Goal: Transaction & Acquisition: Purchase product/service

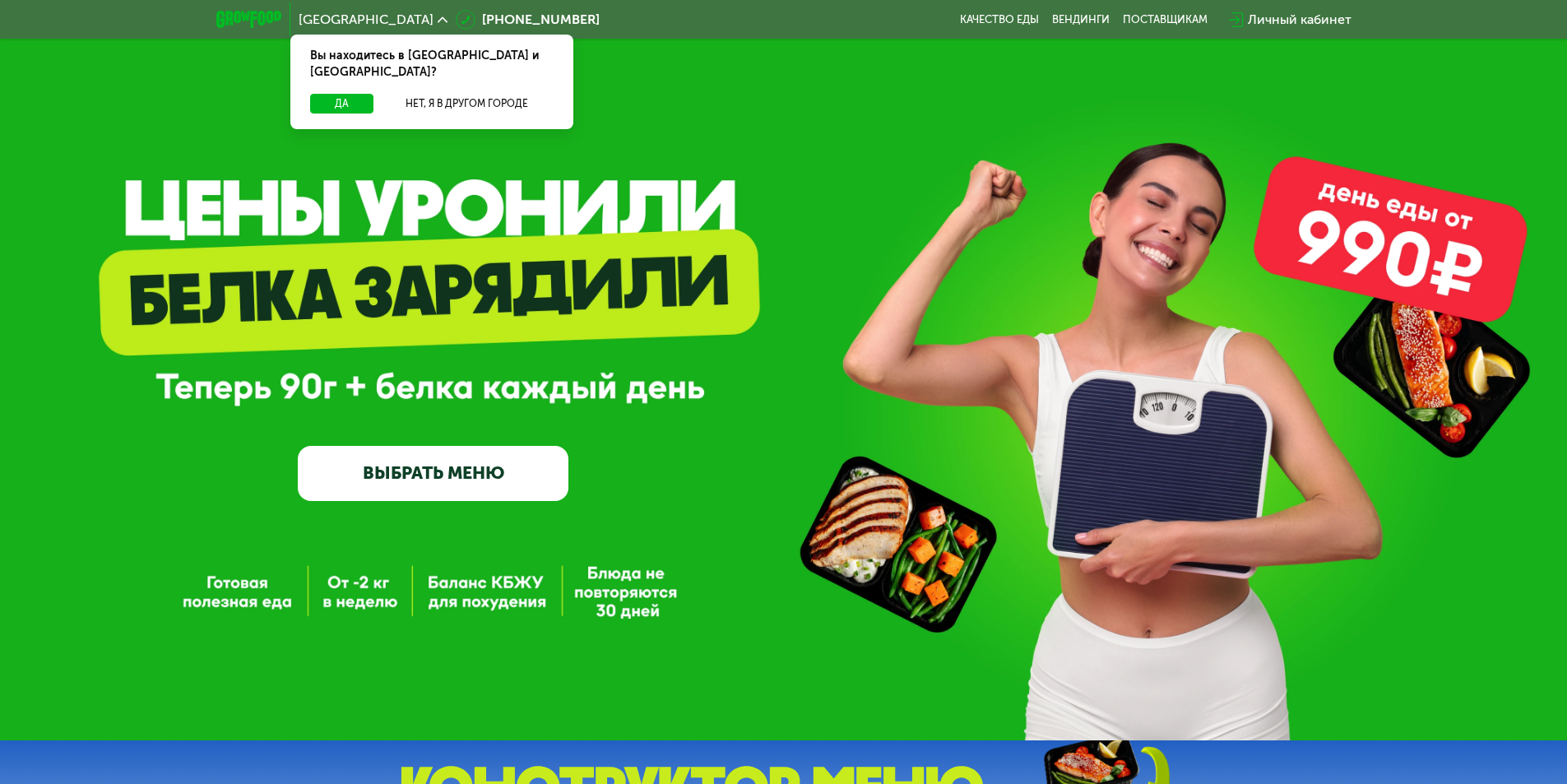
click at [408, 482] on link "ВЫБРАТЬ МЕНЮ" at bounding box center [433, 472] width 271 height 54
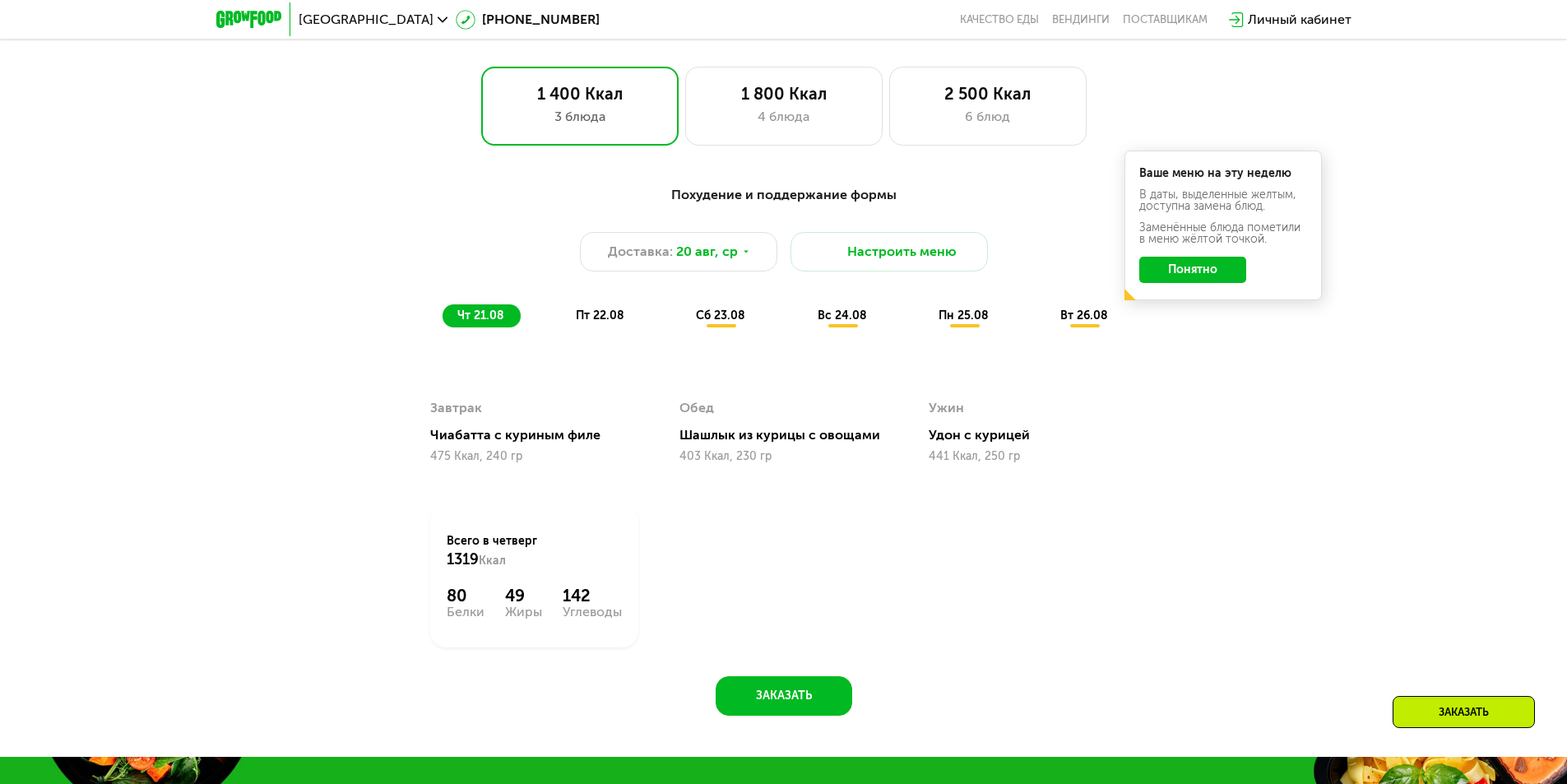
scroll to position [559, 0]
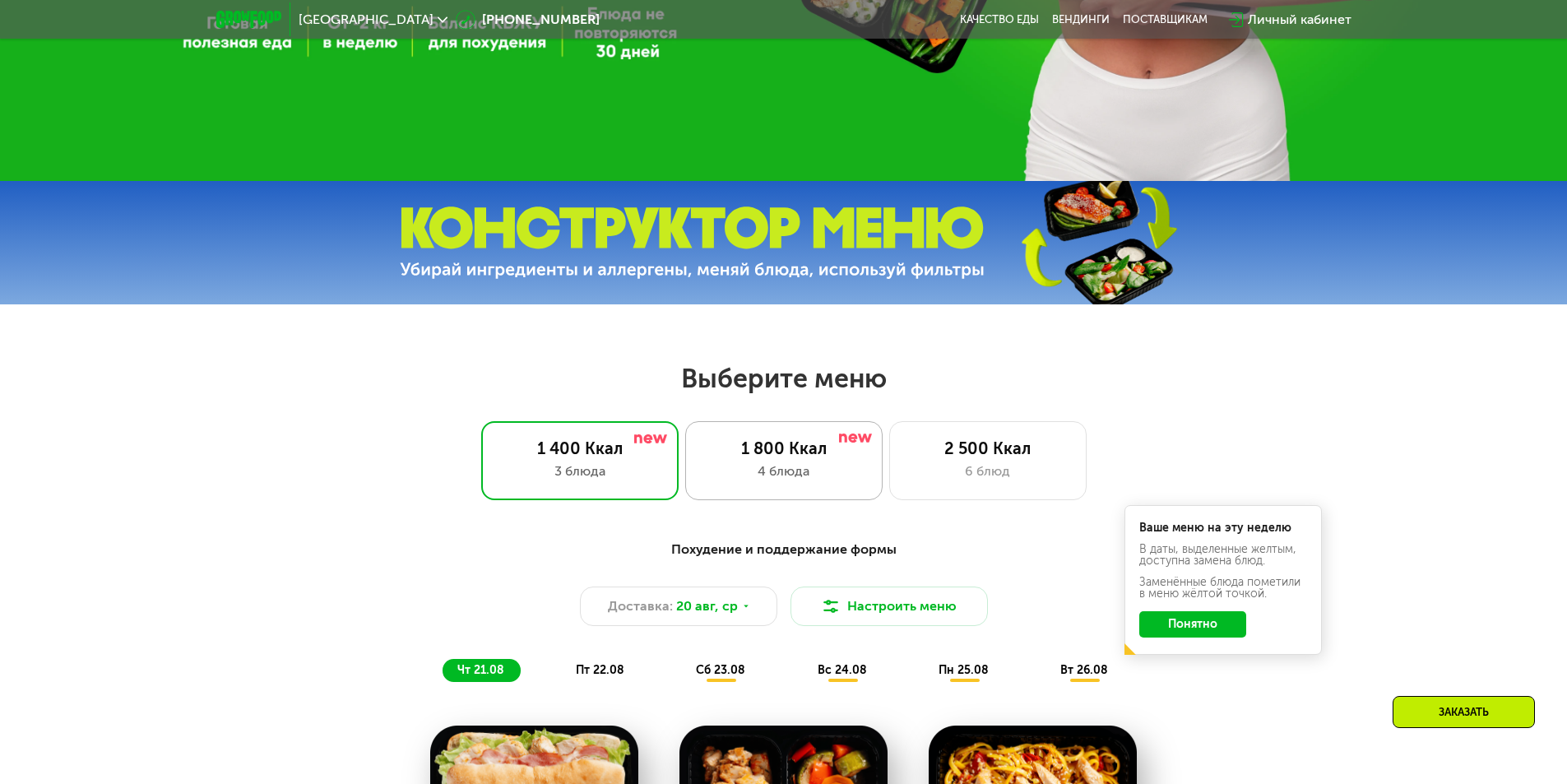
click at [817, 456] on div "1 800 Ккал" at bounding box center [784, 448] width 163 height 20
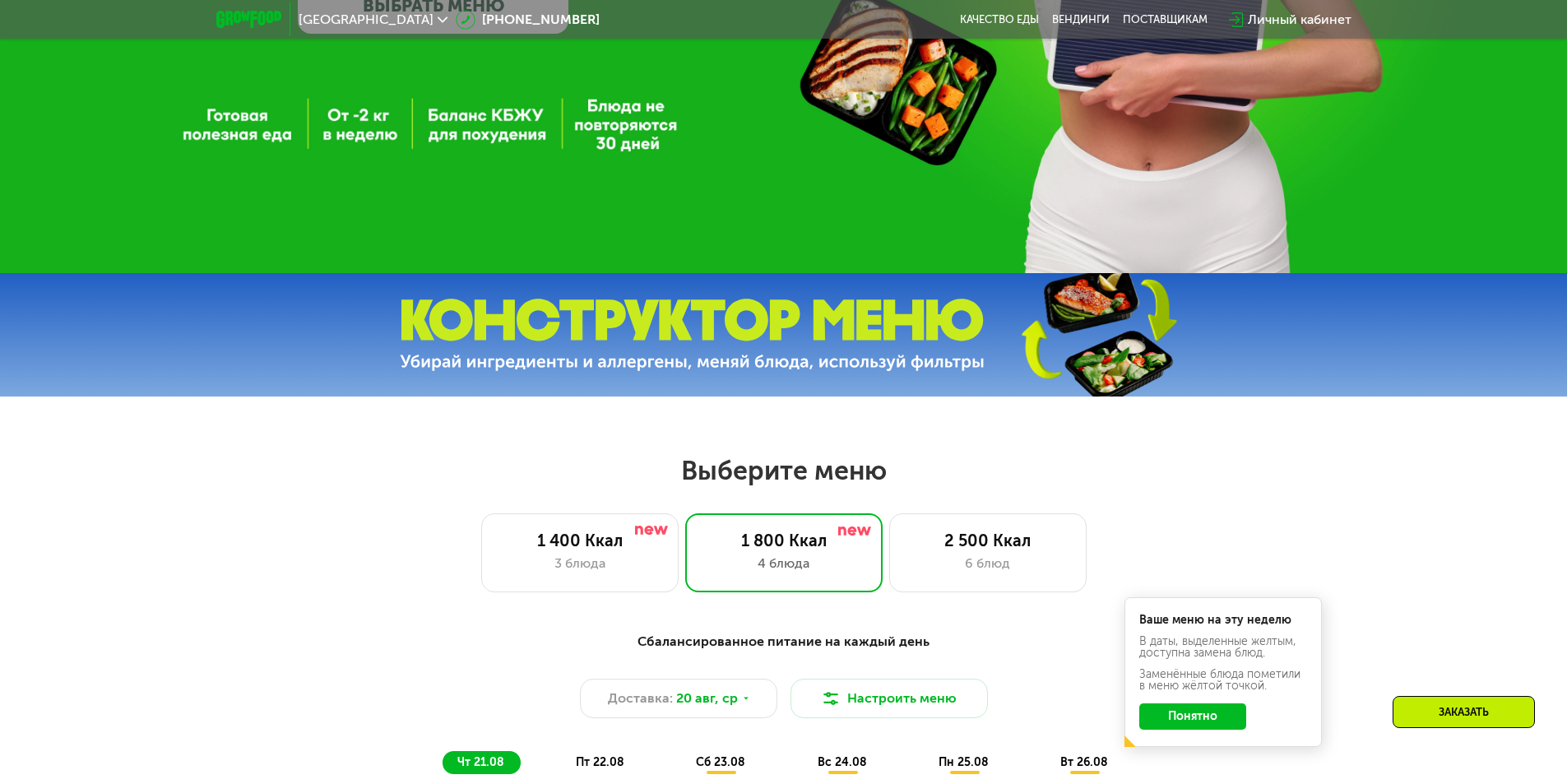
scroll to position [642, 0]
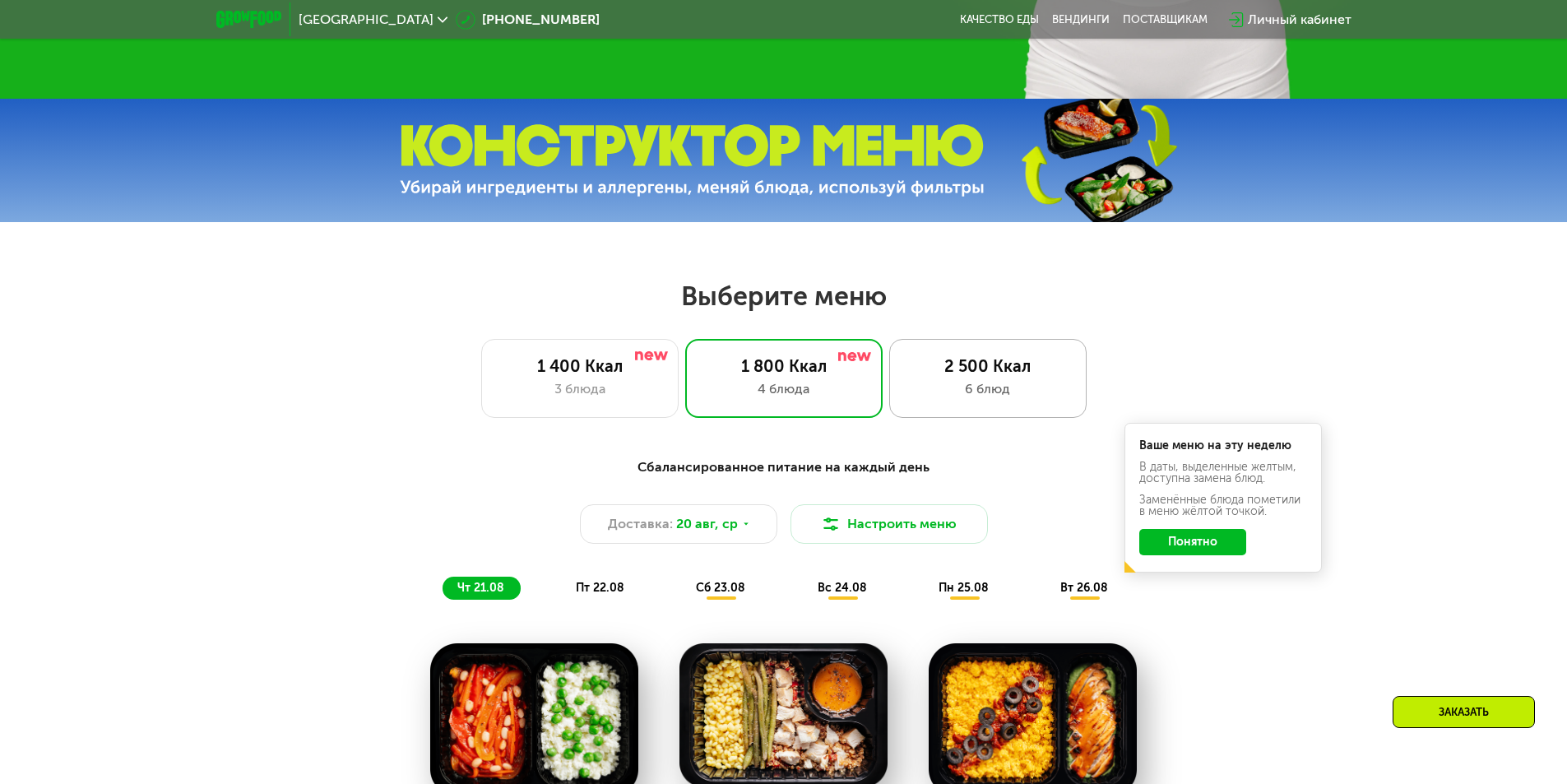
click at [1027, 367] on div "2 500 Ккал" at bounding box center [988, 366] width 163 height 20
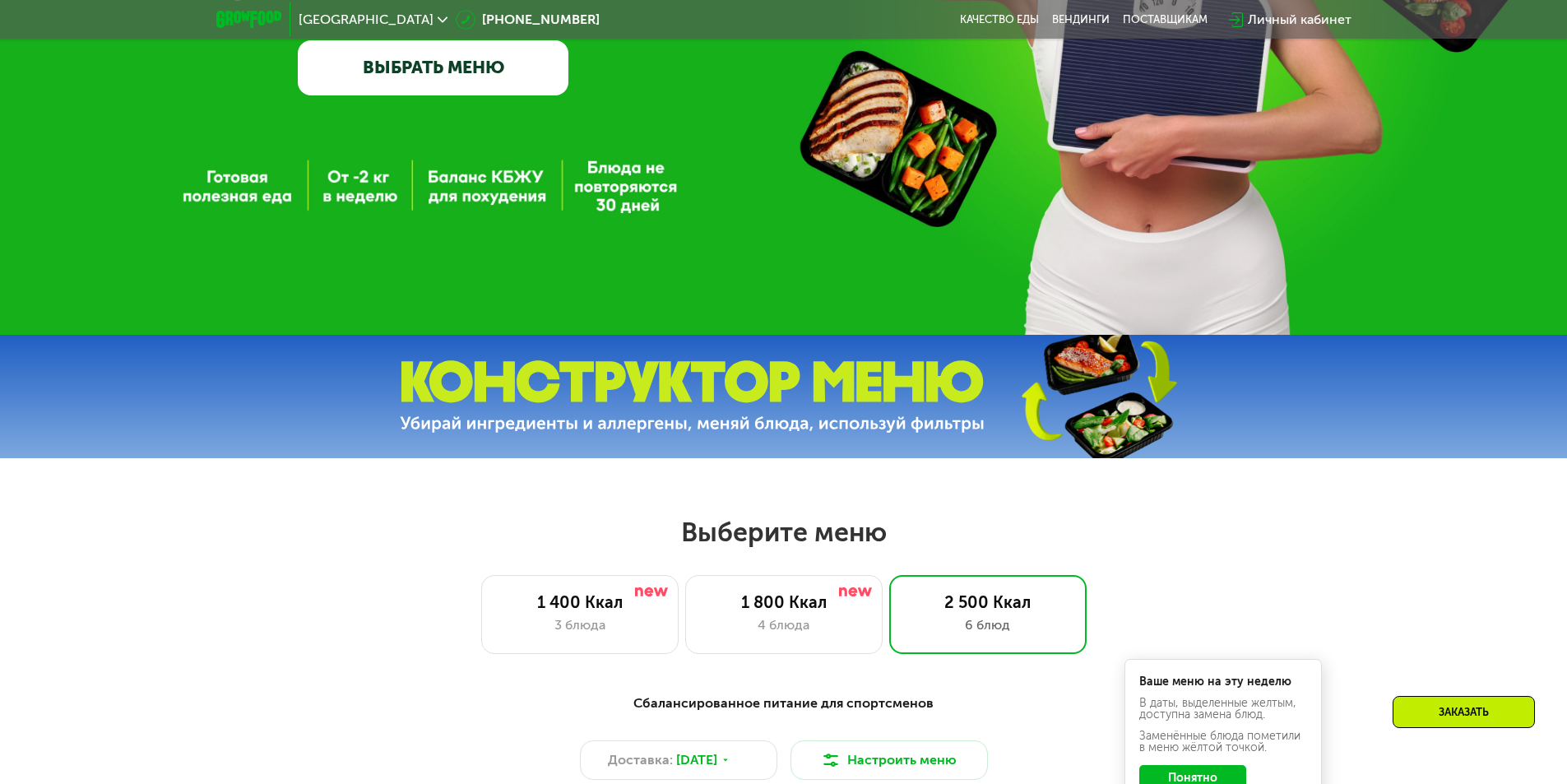
scroll to position [230, 0]
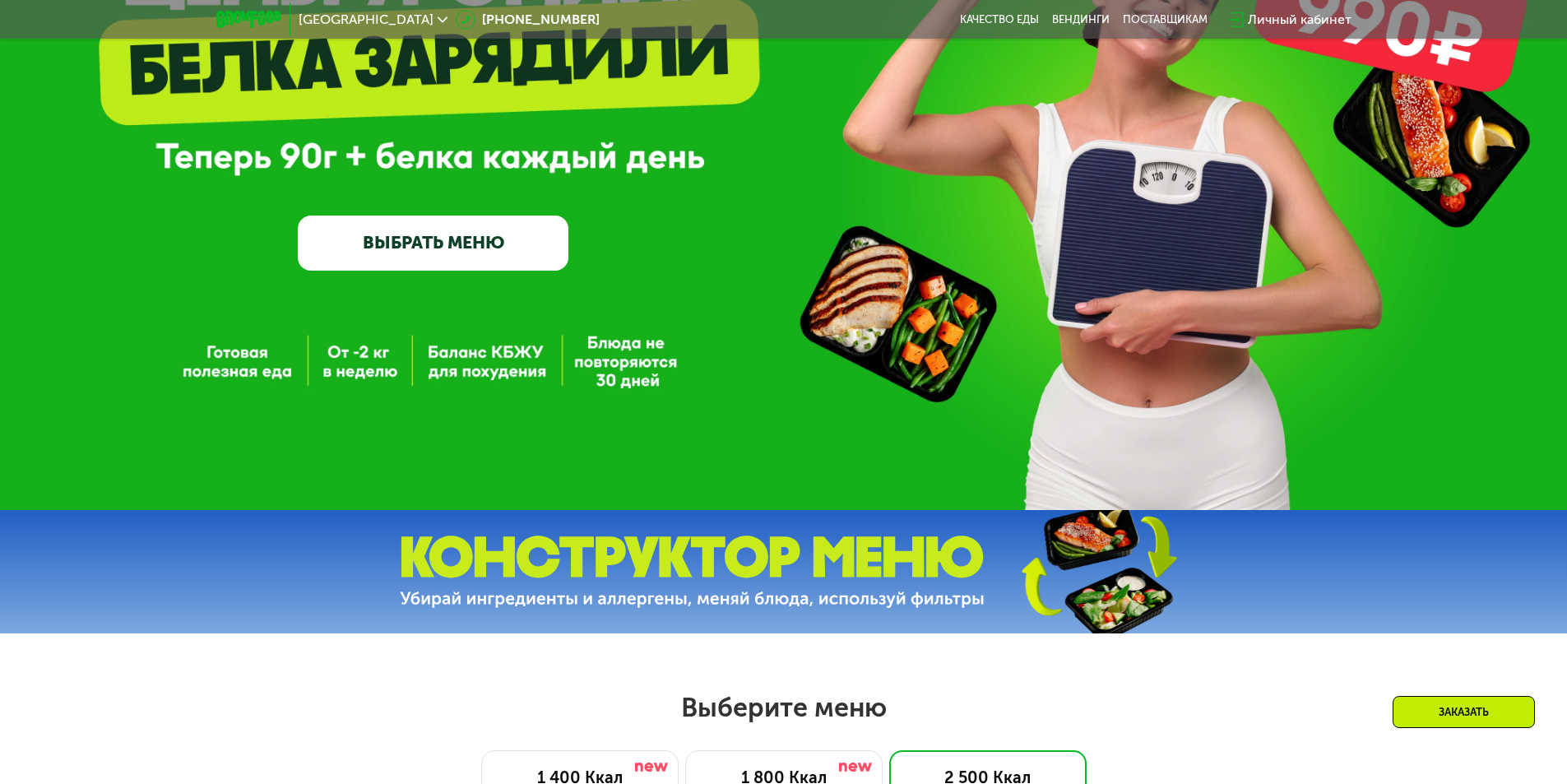
click at [708, 564] on img at bounding box center [693, 572] width 585 height 73
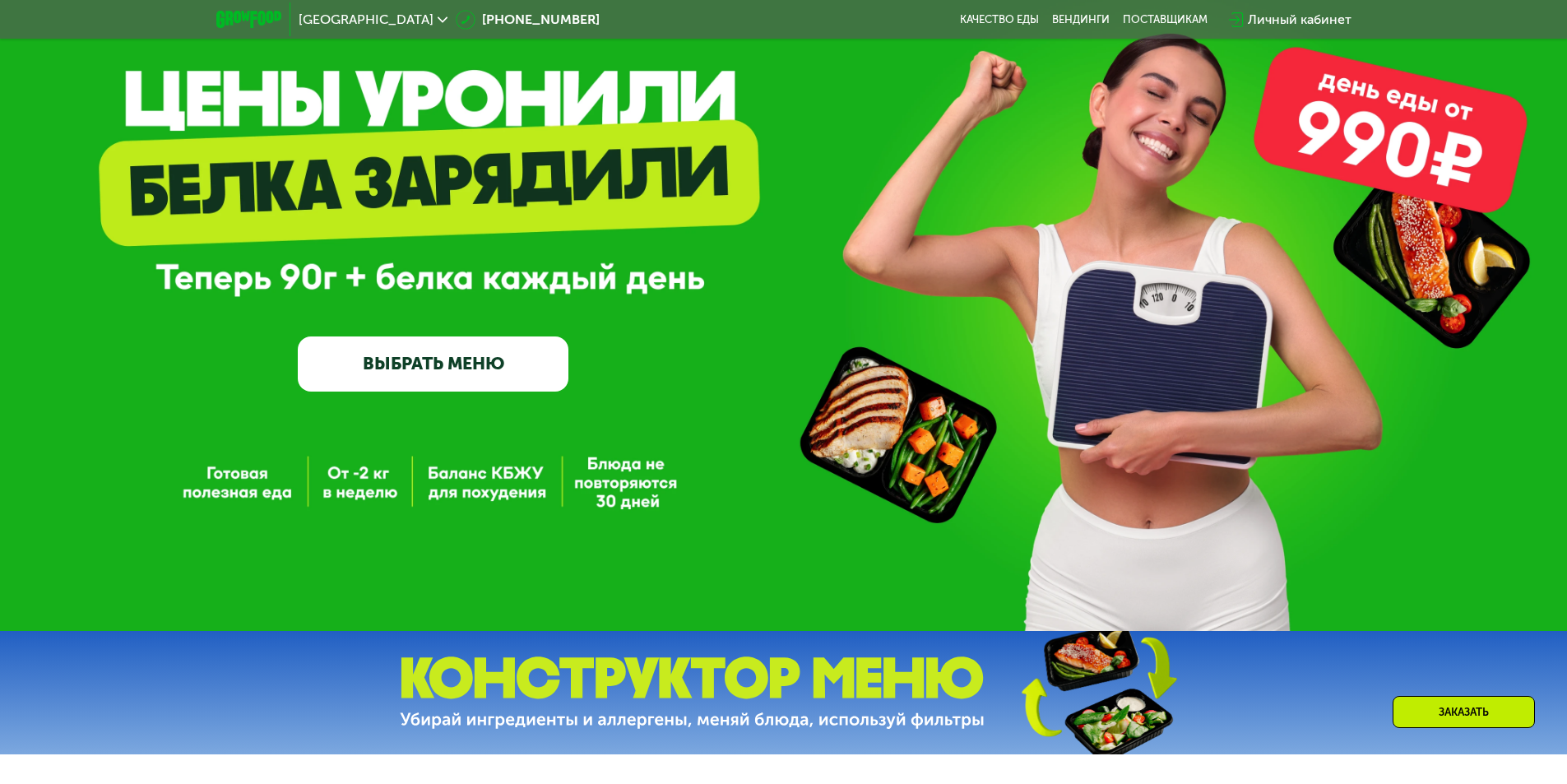
scroll to position [0, 0]
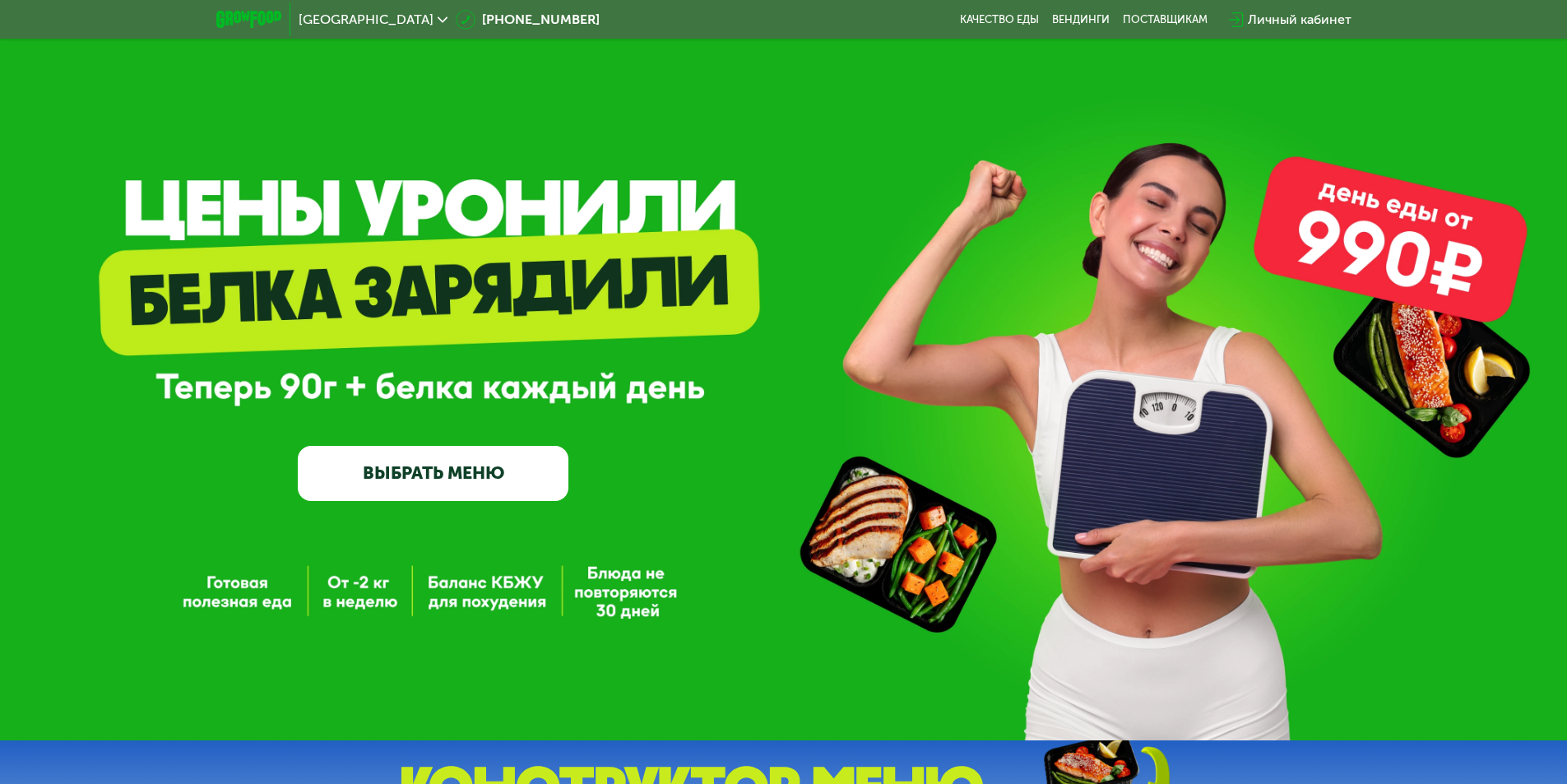
click at [1277, 28] on div "Личный кабинет" at bounding box center [1299, 20] width 103 height 20
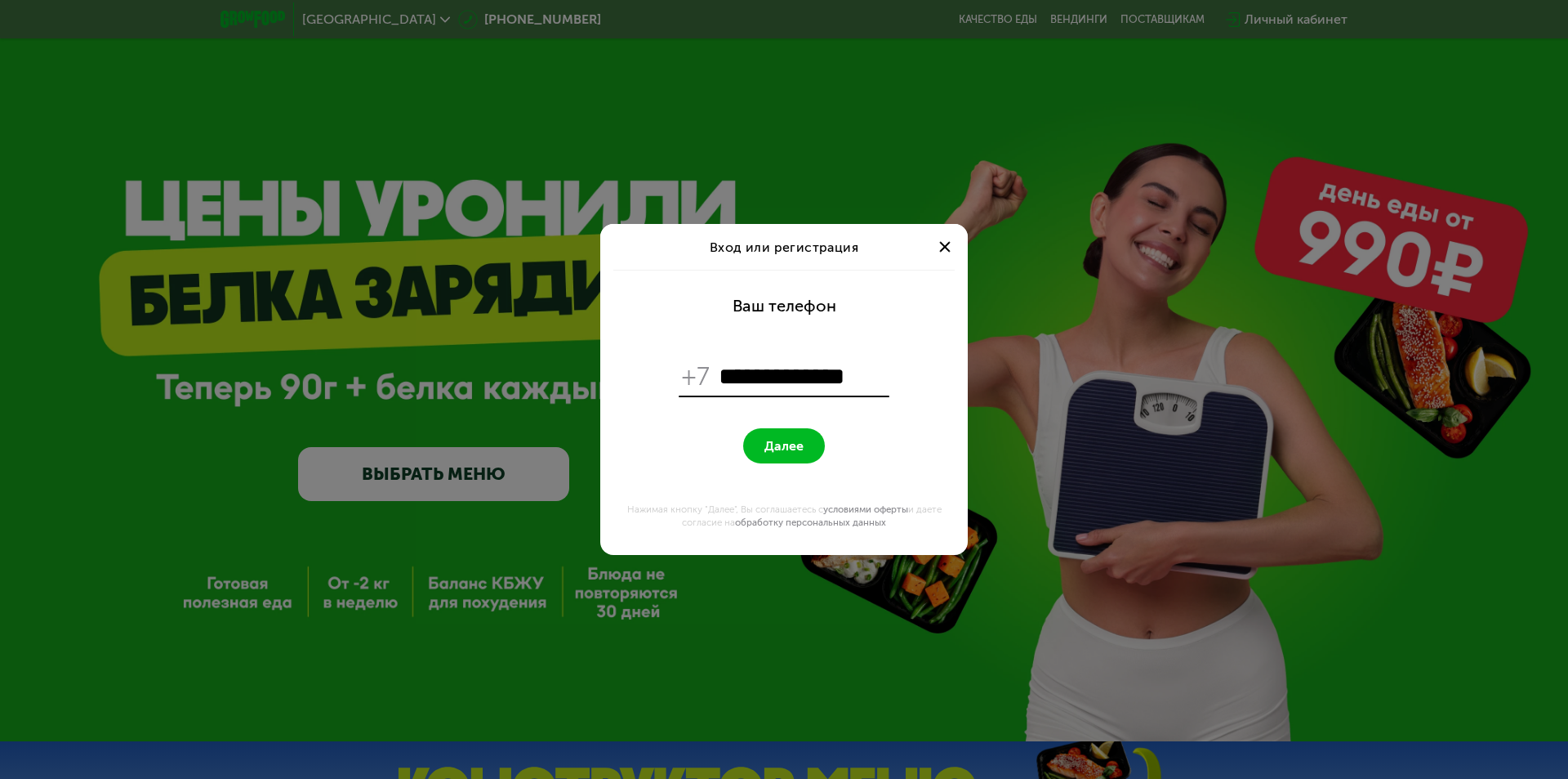
type input "**********"
click at [743, 428] on button "Далее" at bounding box center [784, 445] width 82 height 35
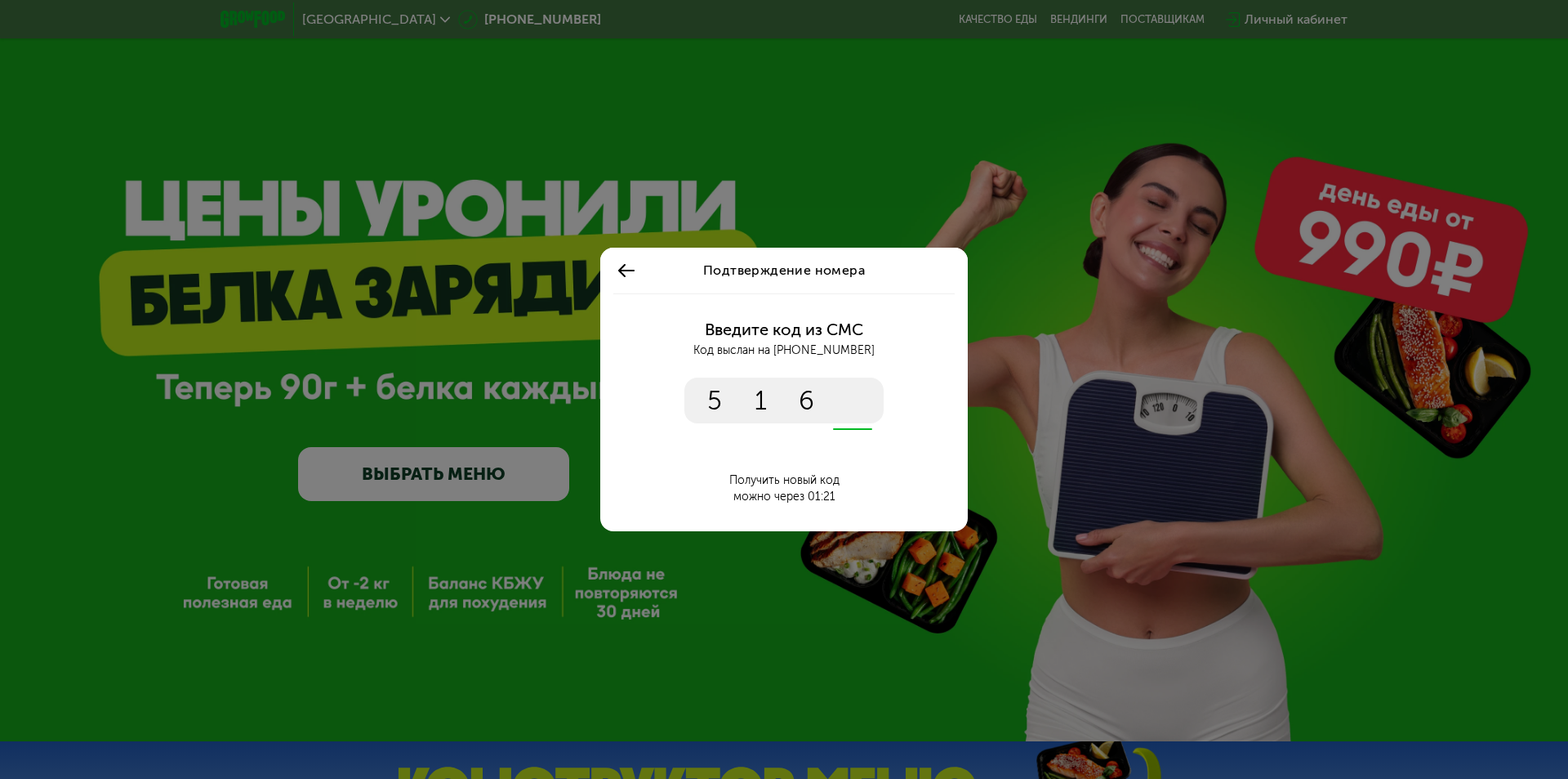
type input "****"
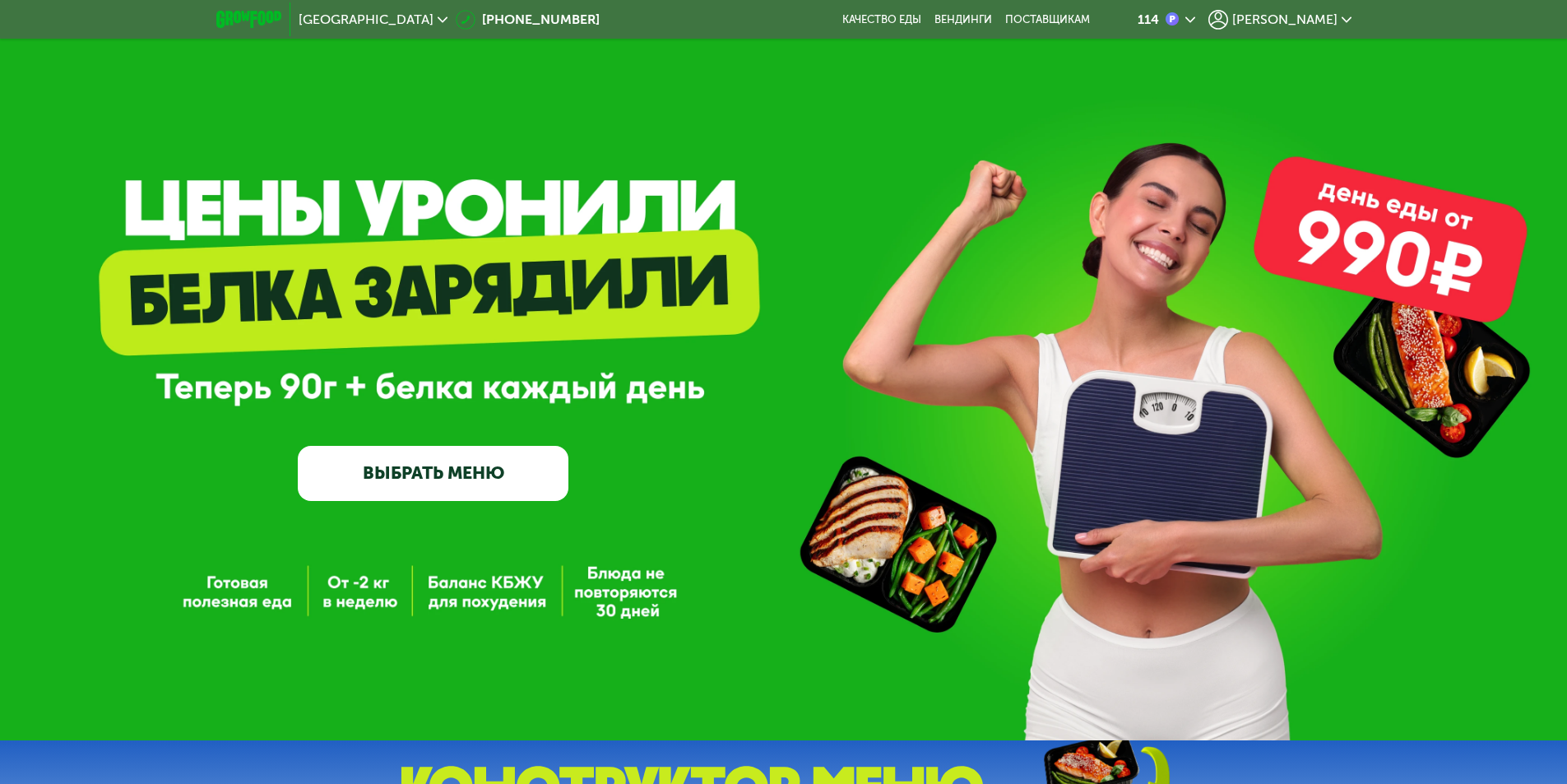
click at [251, 20] on img at bounding box center [249, 19] width 65 height 17
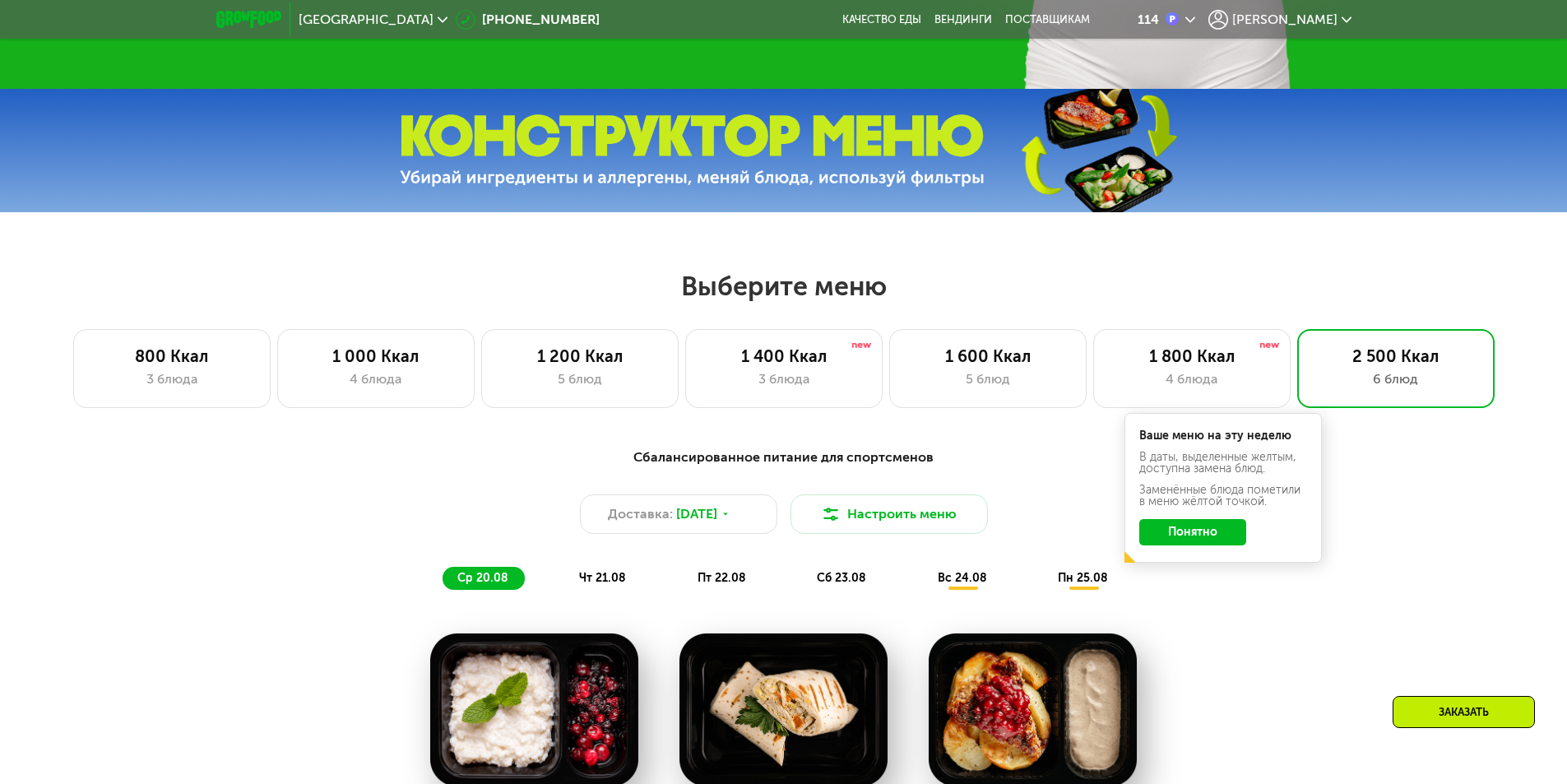
scroll to position [658, 0]
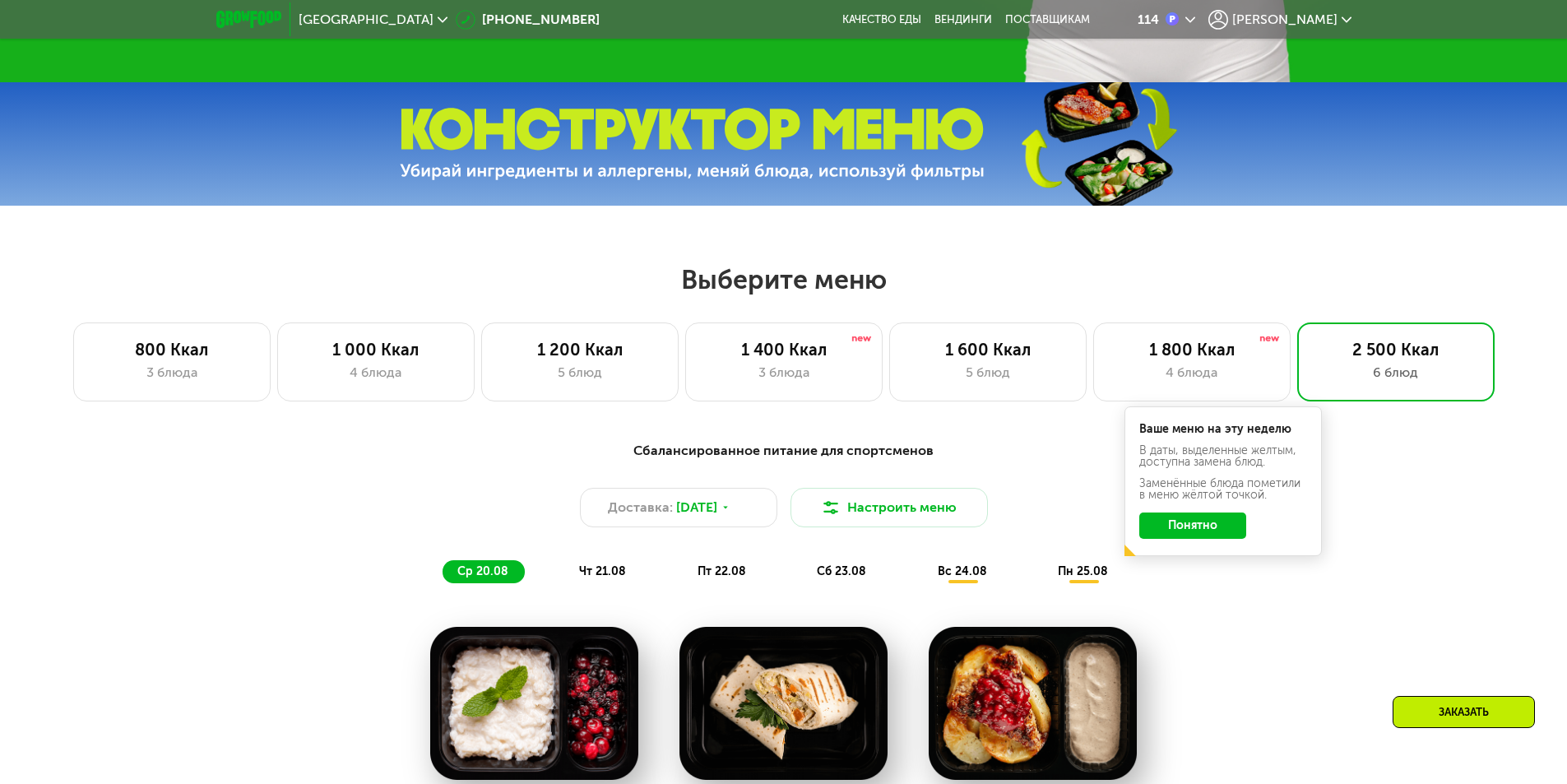
click at [777, 181] on img at bounding box center [693, 144] width 585 height 73
click at [1053, 359] on div "1 600 Ккал" at bounding box center [988, 350] width 163 height 20
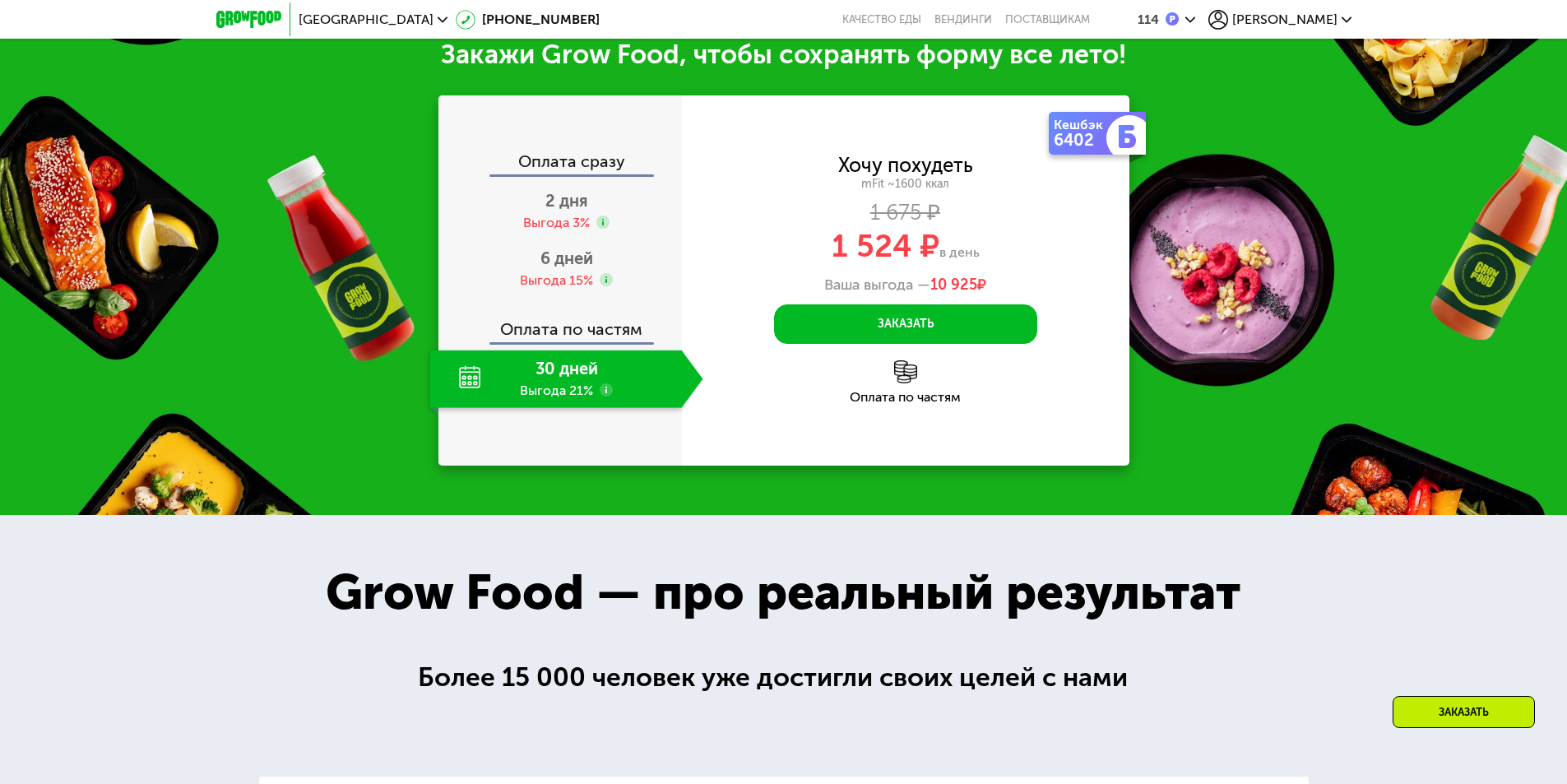
scroll to position [1956, 0]
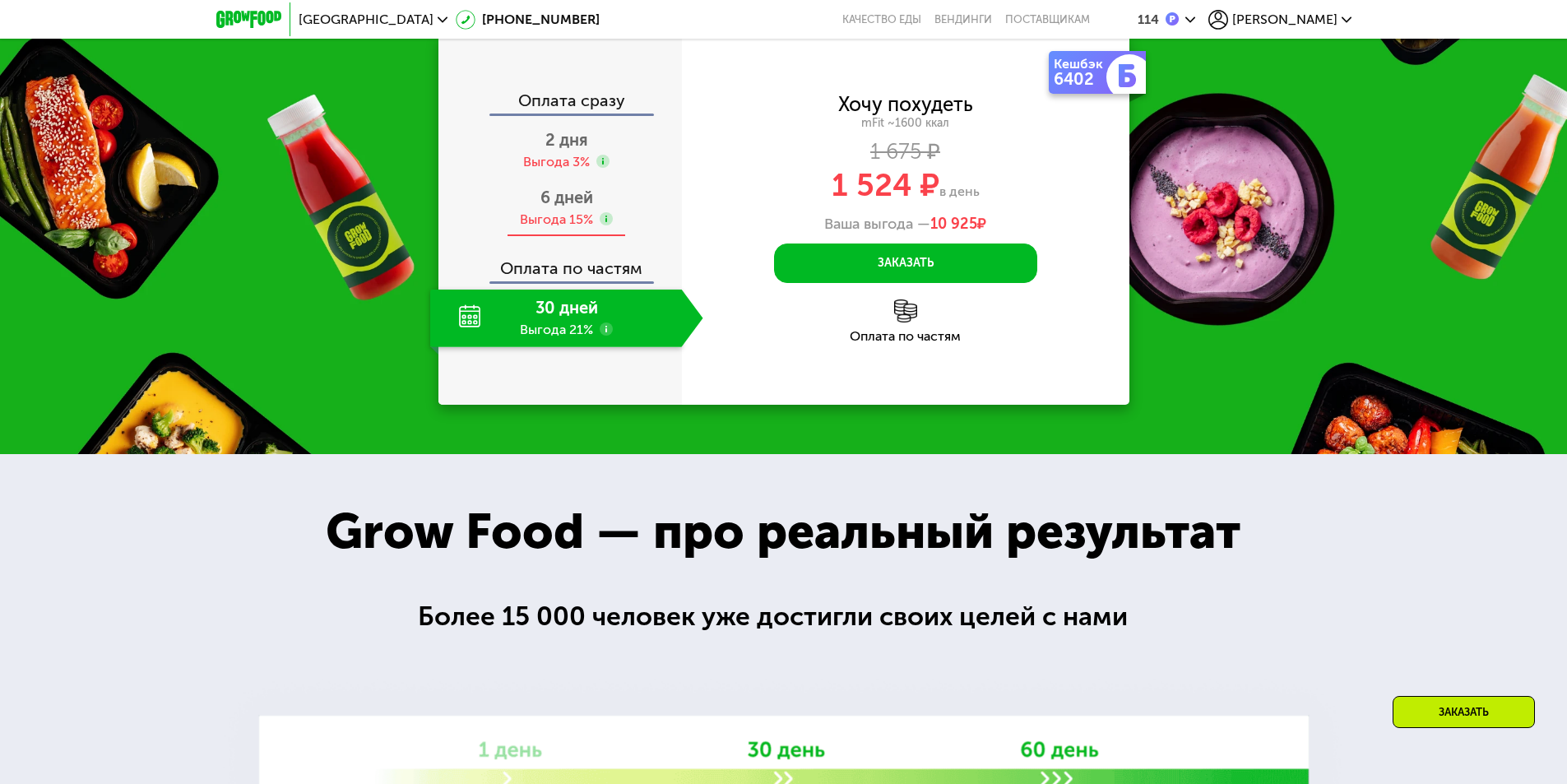
click at [558, 227] on div "Выгода 15%" at bounding box center [557, 220] width 73 height 18
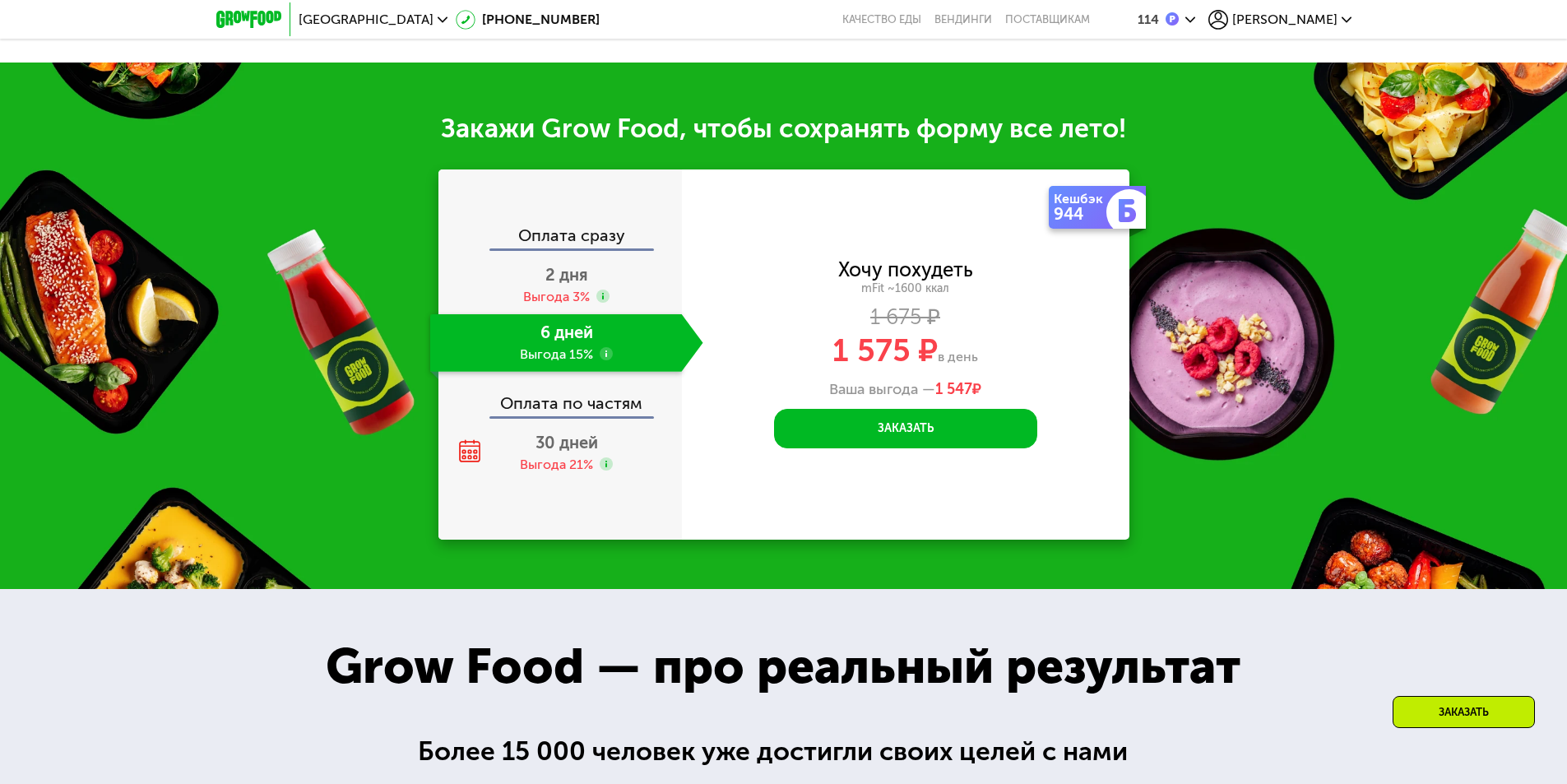
scroll to position [1840, 0]
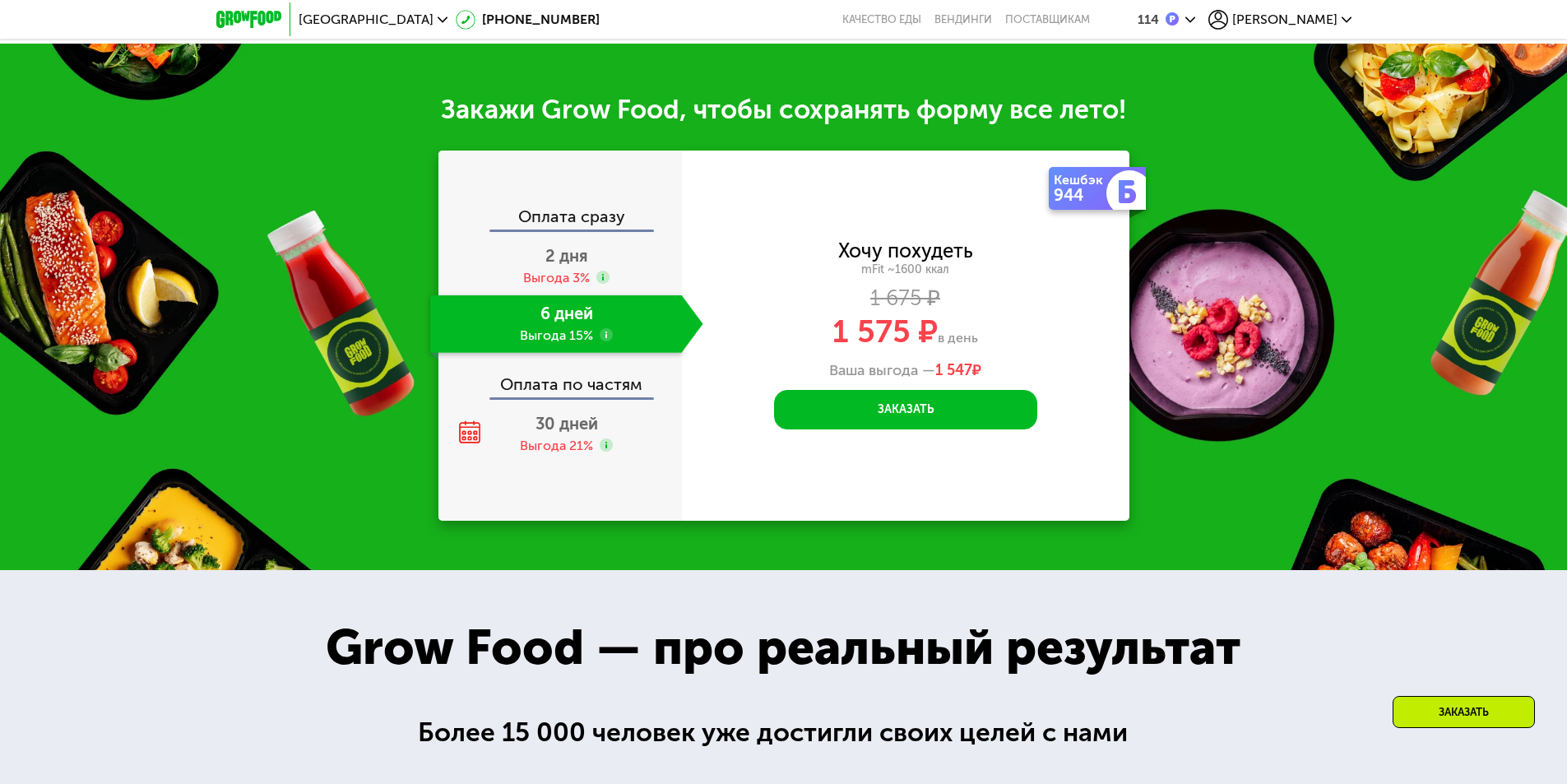
click at [608, 339] on use at bounding box center [607, 335] width 13 height 13
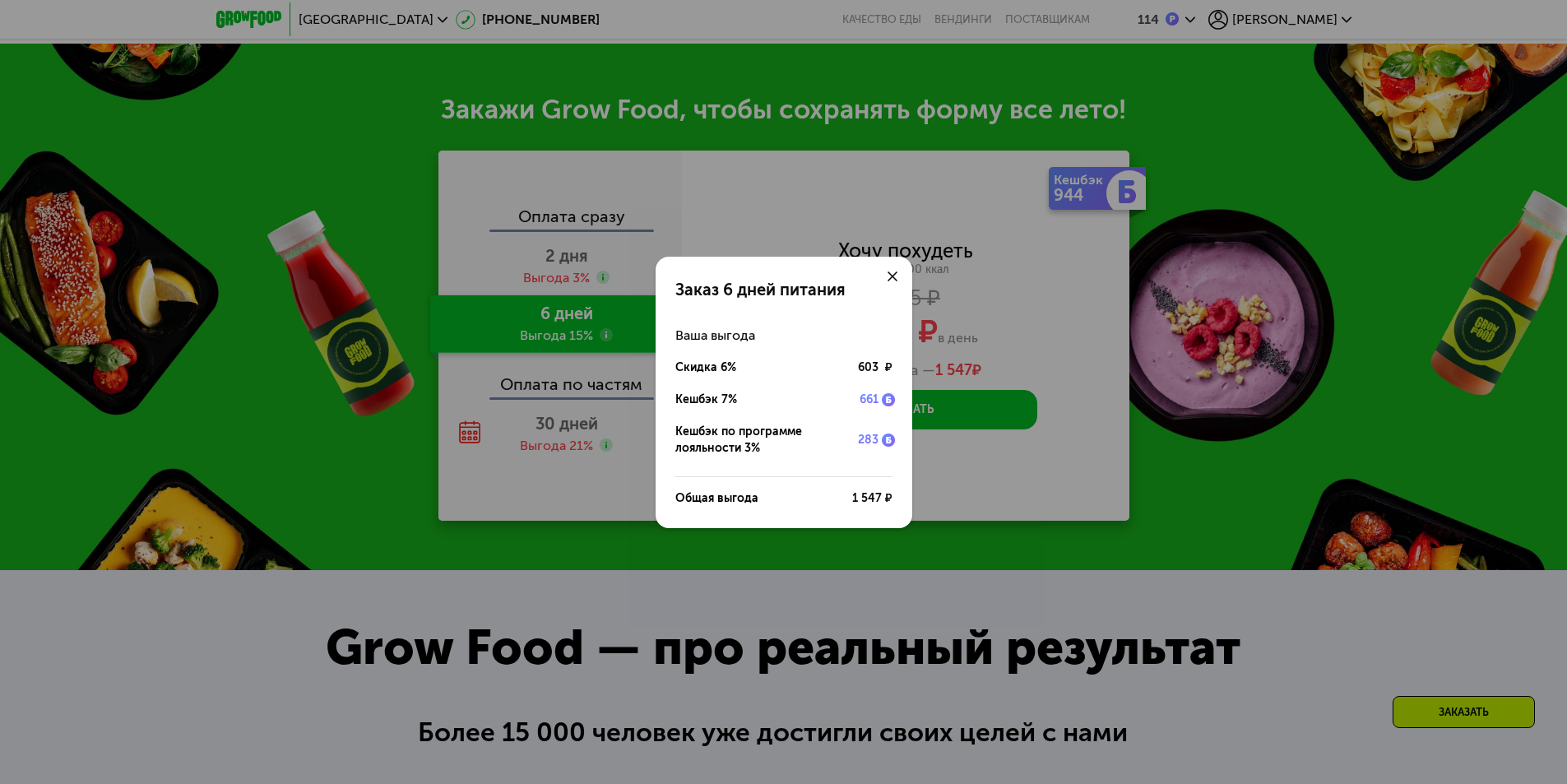
click at [906, 181] on div "Заказ 6 дней питания Ваша выгода Скидка 6% 603 ₽ Кешбэк 7% 661 Кешбэк по програ…" at bounding box center [784, 392] width 1567 height 784
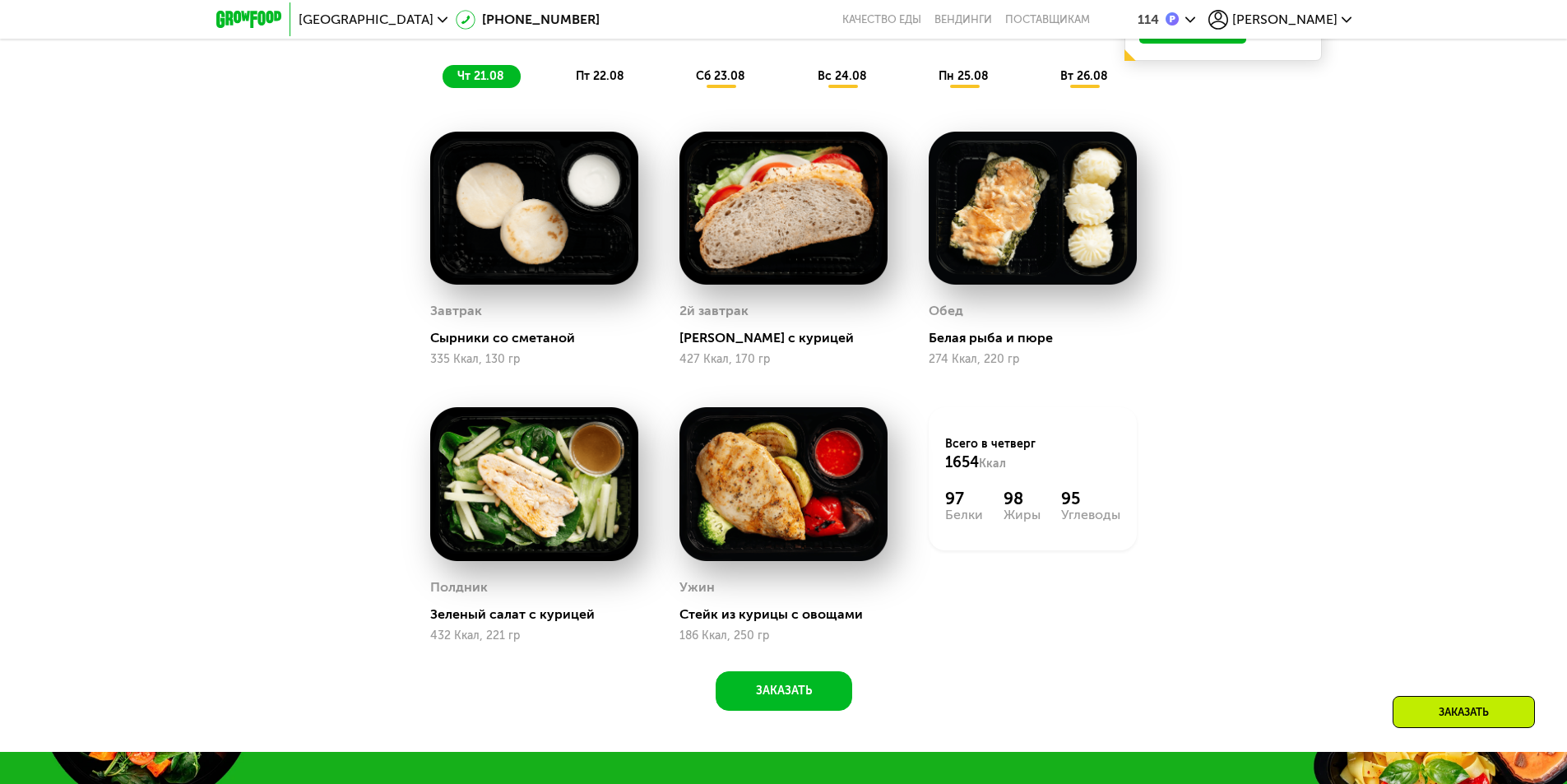
scroll to position [1347, 0]
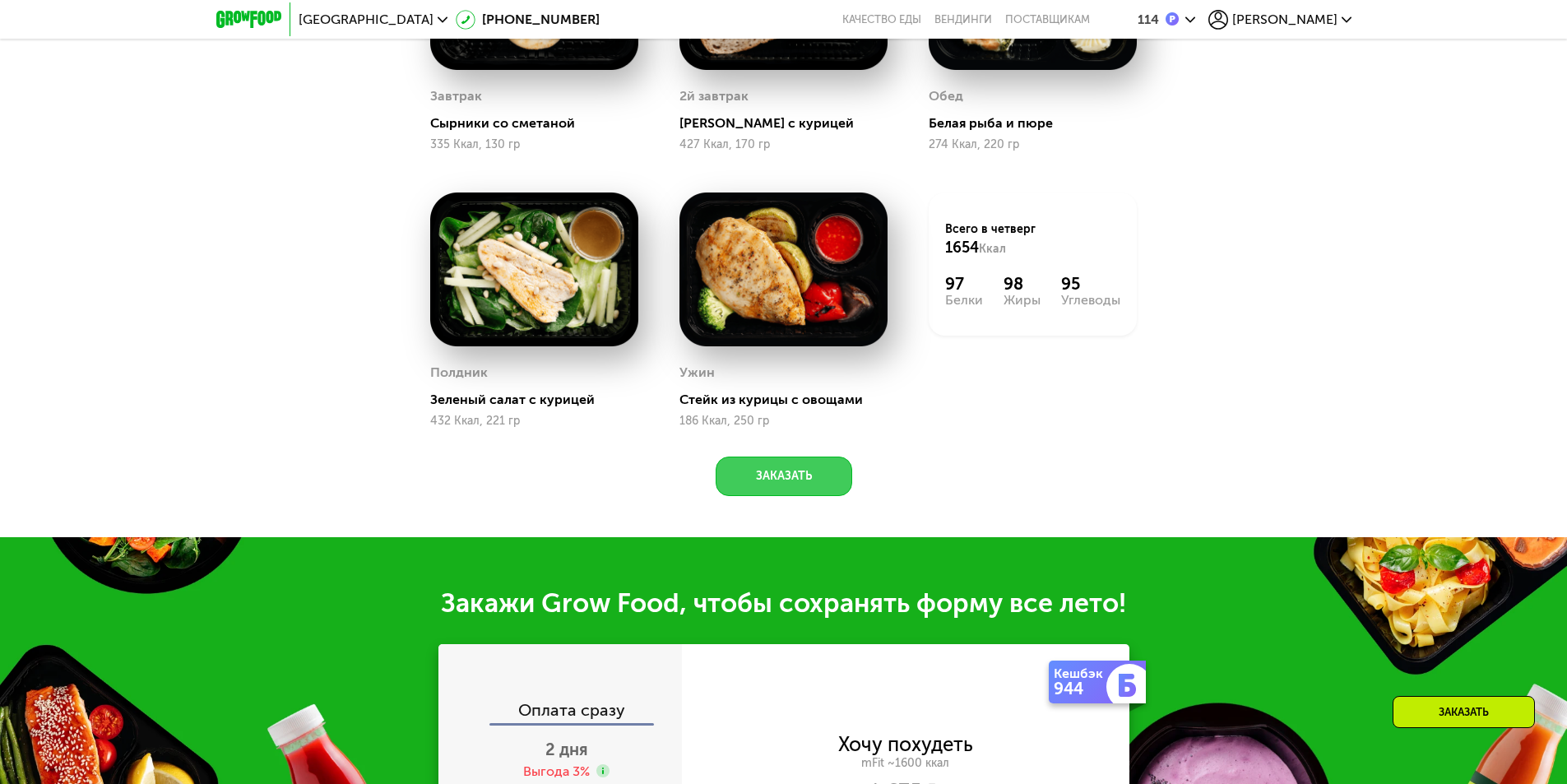
click at [749, 491] on button "Заказать" at bounding box center [784, 476] width 137 height 39
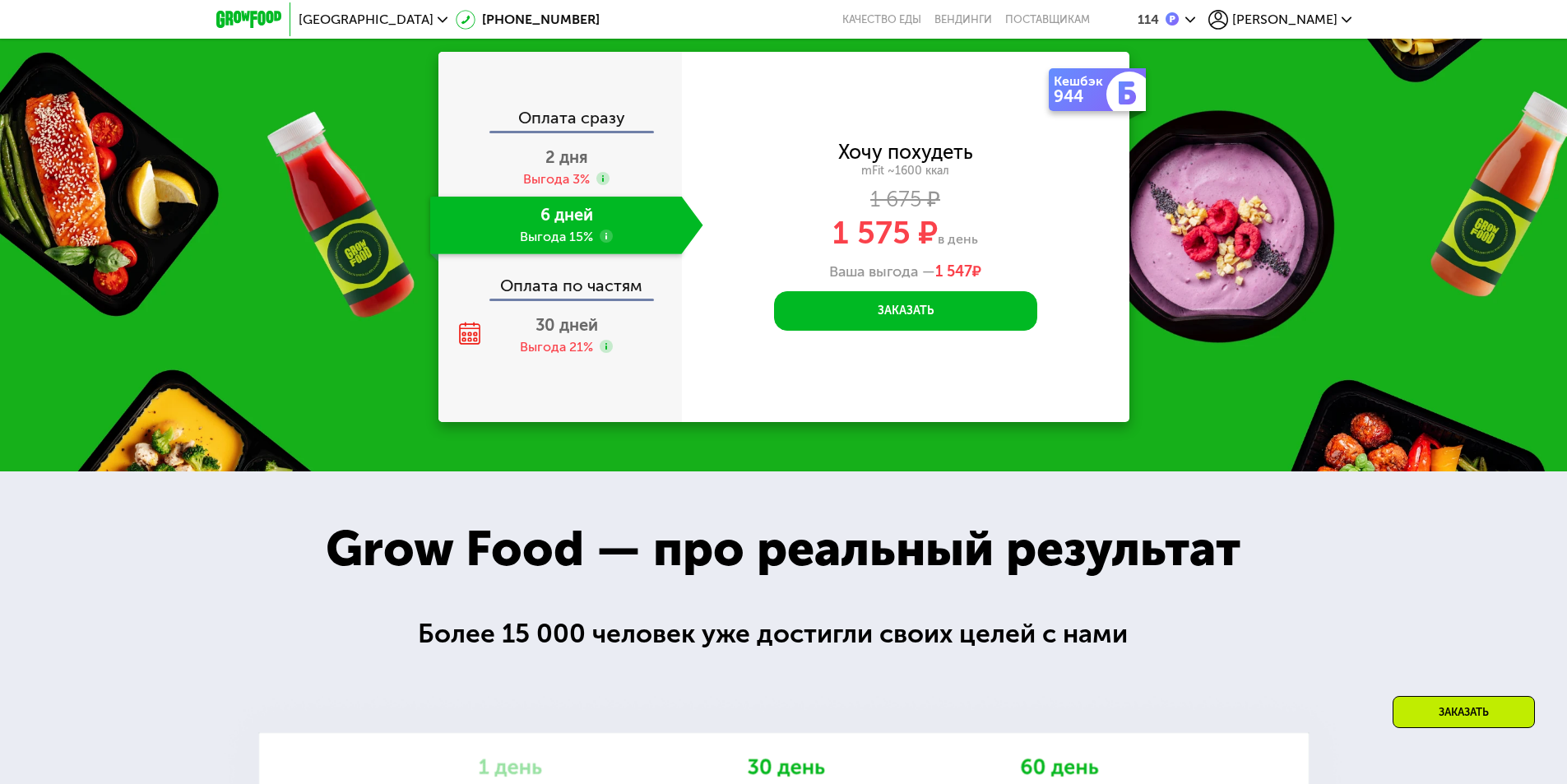
scroll to position [1890, 0]
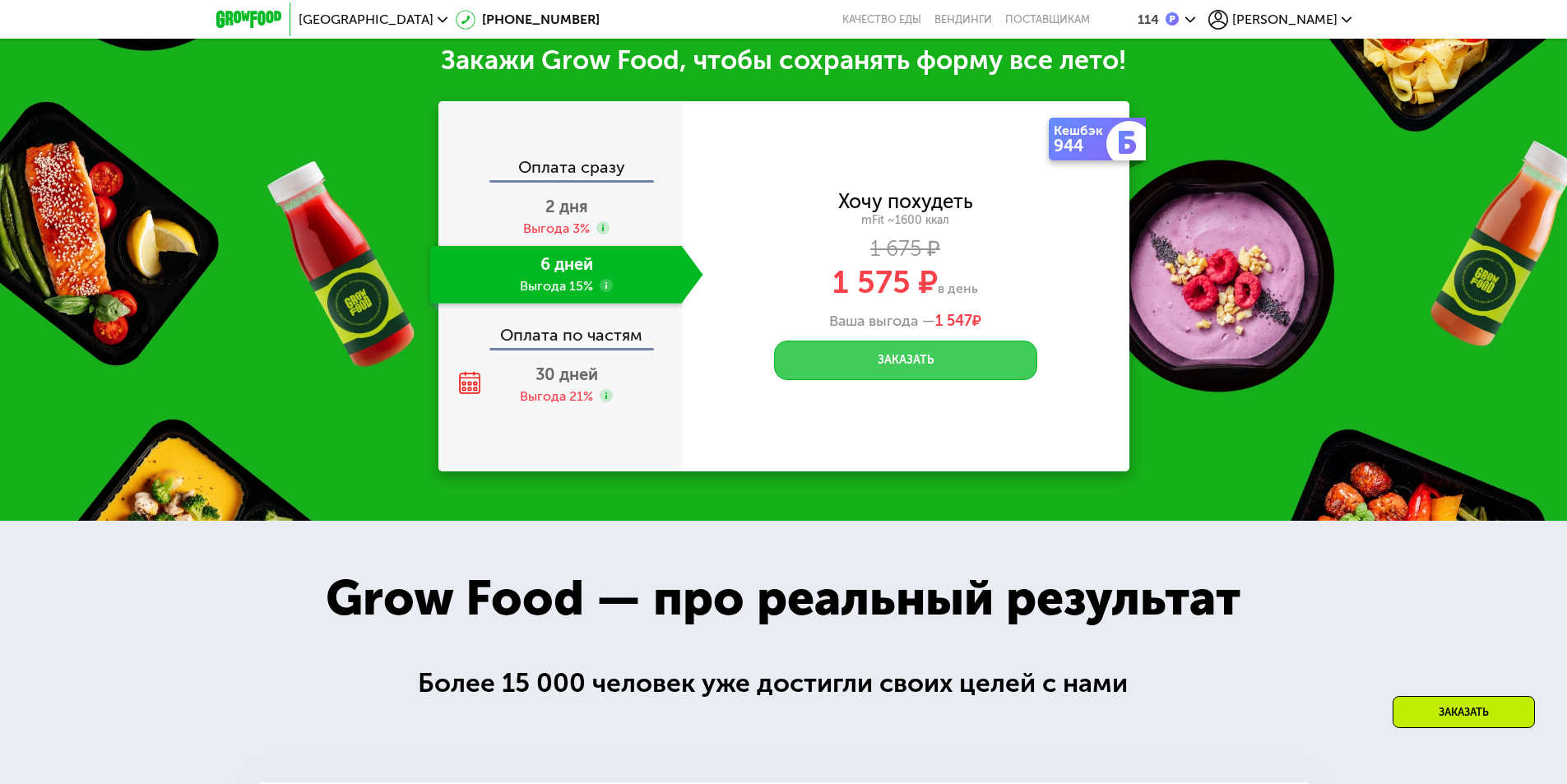
click at [819, 367] on button "Заказать" at bounding box center [906, 360] width 263 height 39
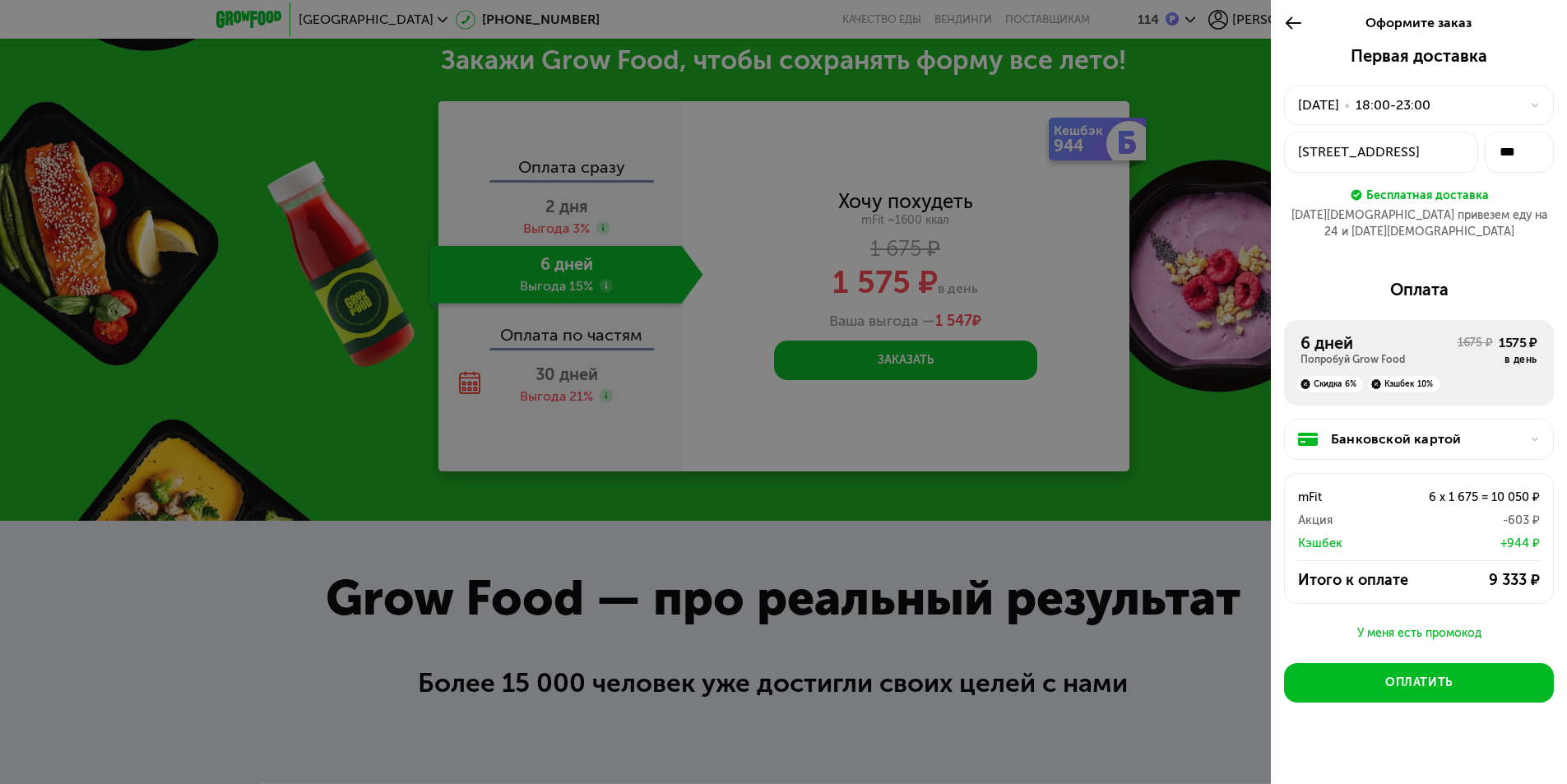
click at [1431, 100] on div "18:00-23:00" at bounding box center [1394, 106] width 75 height 20
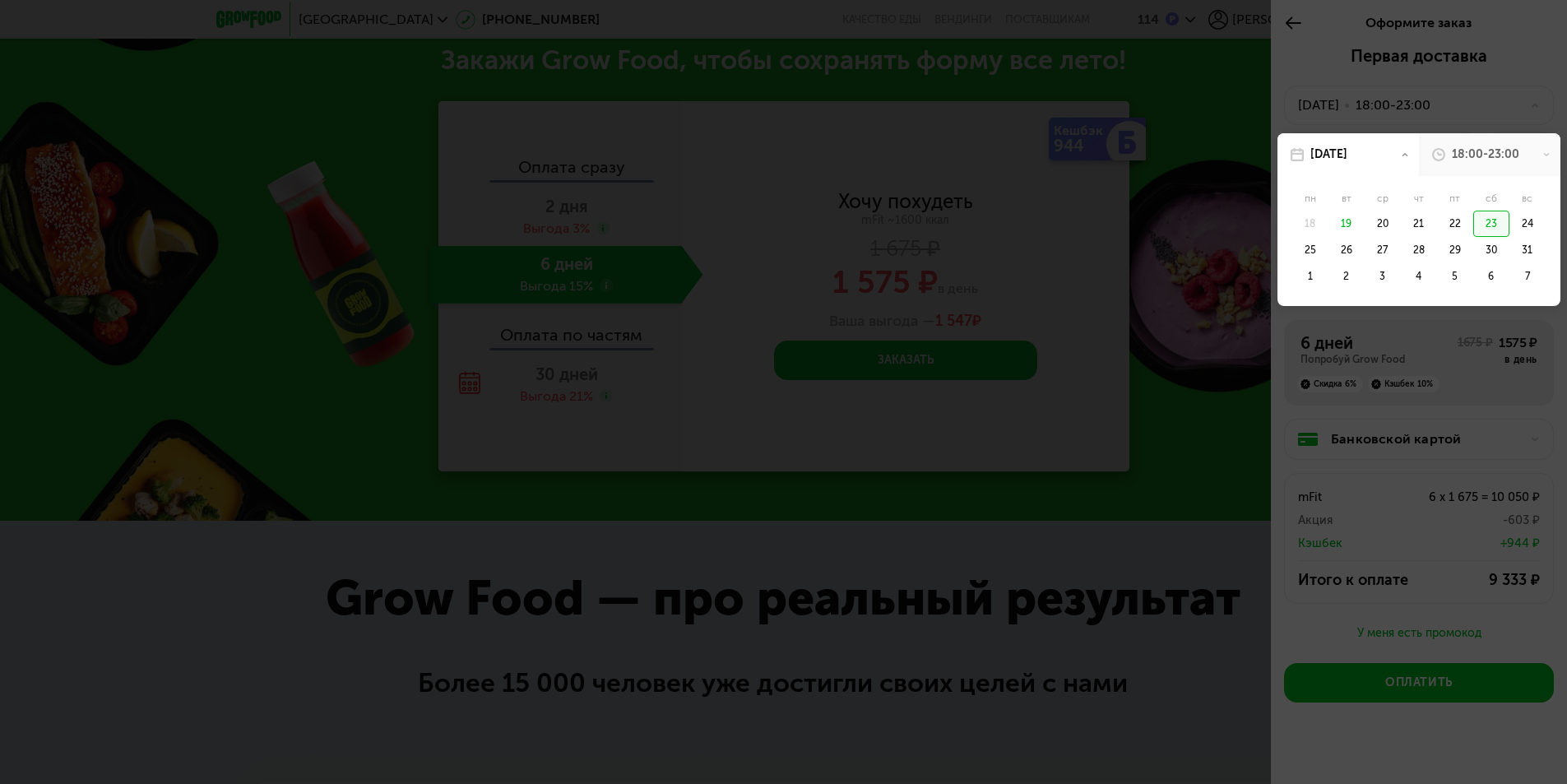
click at [1346, 224] on div "19" at bounding box center [1346, 224] width 36 height 27
click at [1401, 224] on div "20" at bounding box center [1419, 224] width 36 height 27
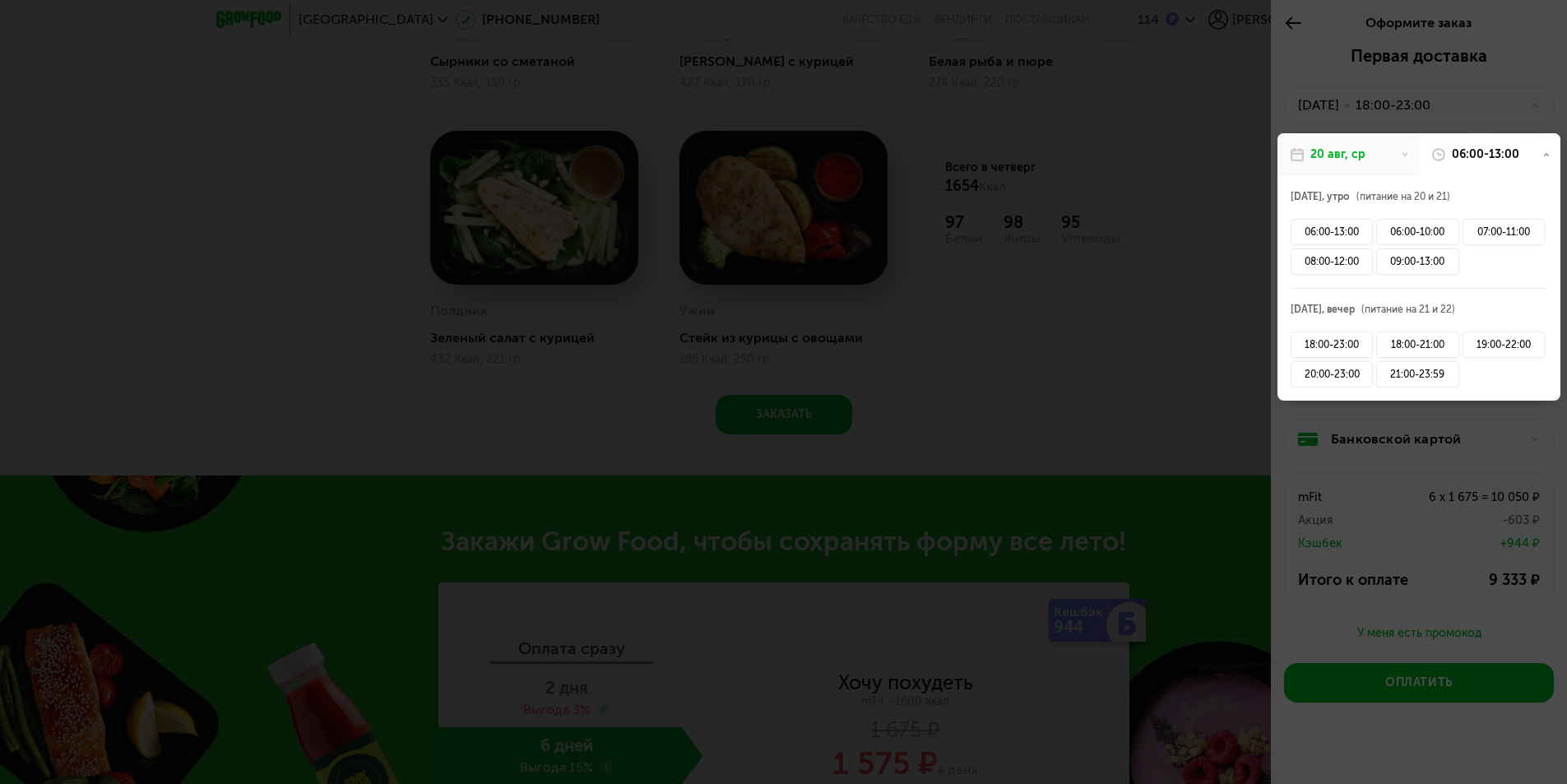
scroll to position [1396, 0]
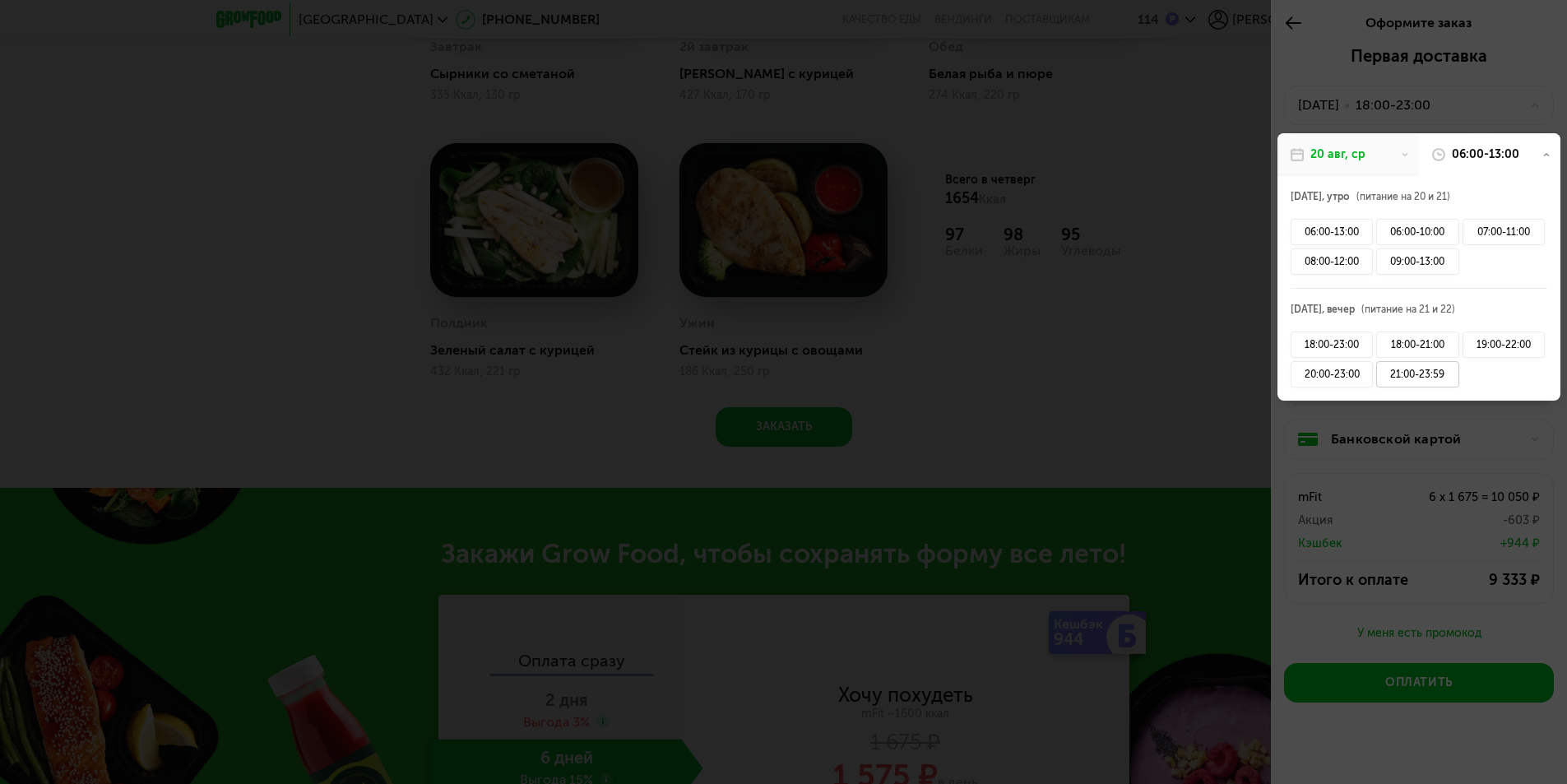
click at [1424, 375] on div "21:00-23:59" at bounding box center [1417, 374] width 83 height 27
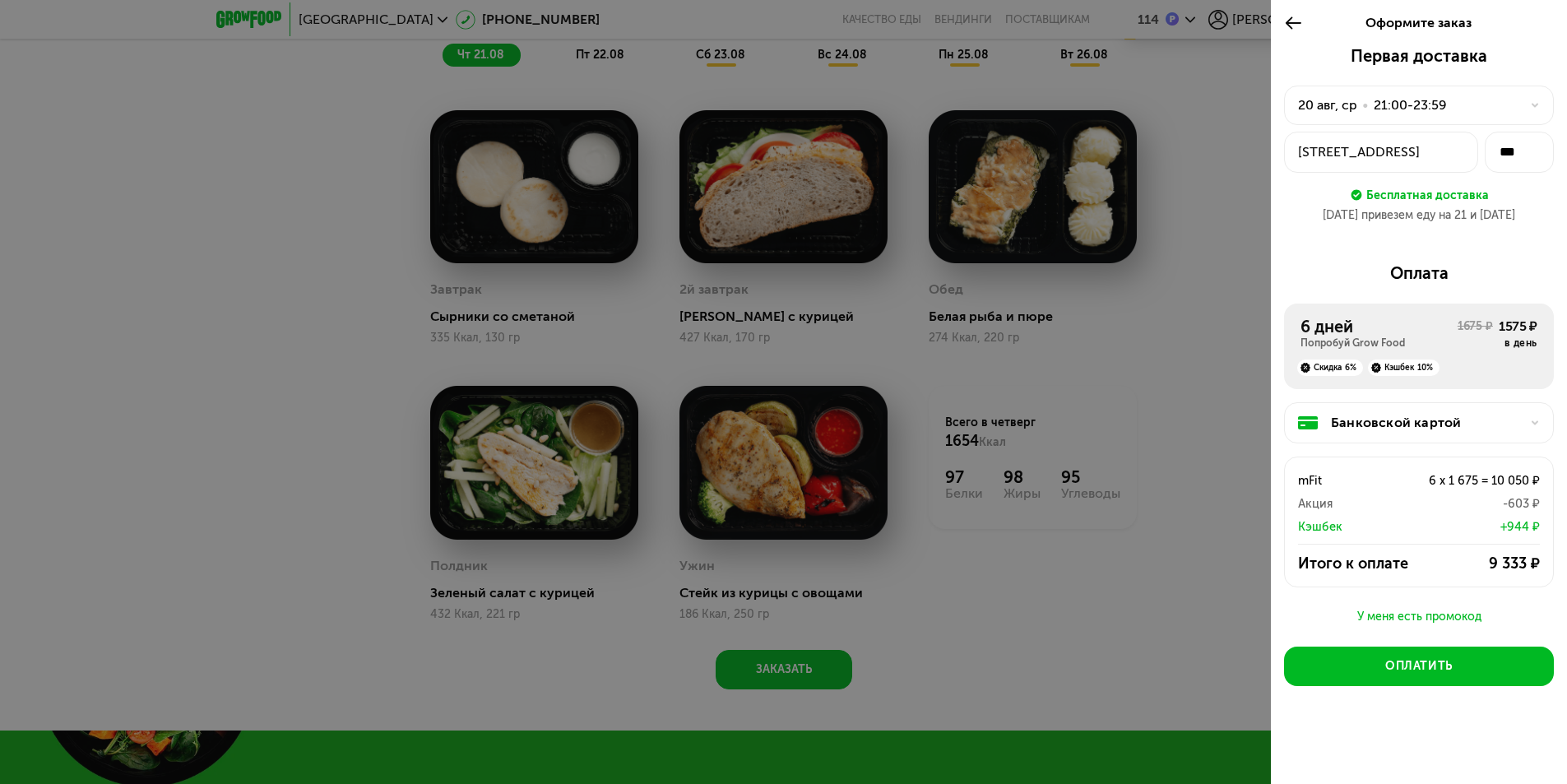
scroll to position [1067, 0]
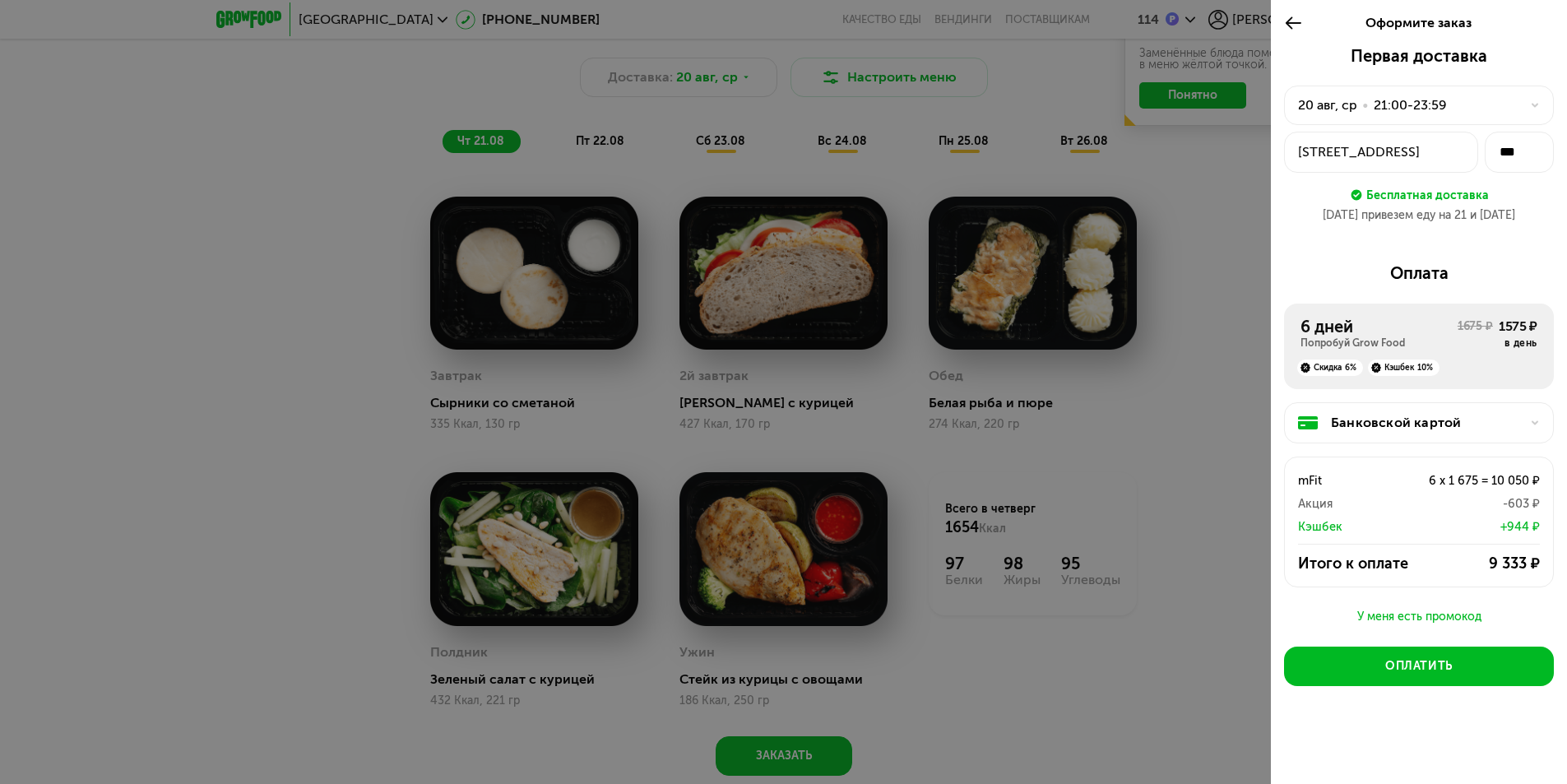
click at [1299, 25] on icon at bounding box center [1294, 23] width 19 height 20
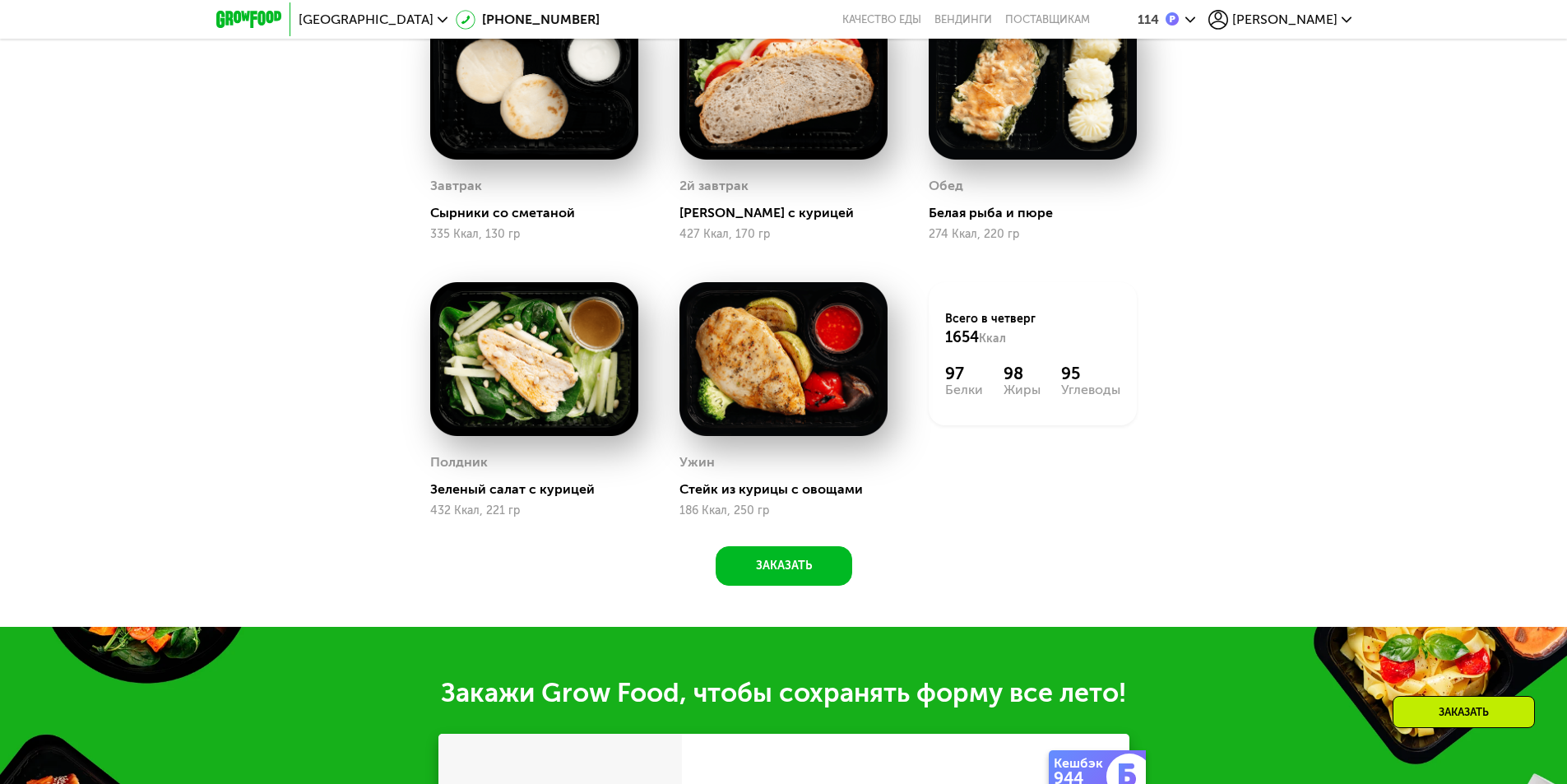
scroll to position [1232, 0]
